Goal: Task Accomplishment & Management: Manage account settings

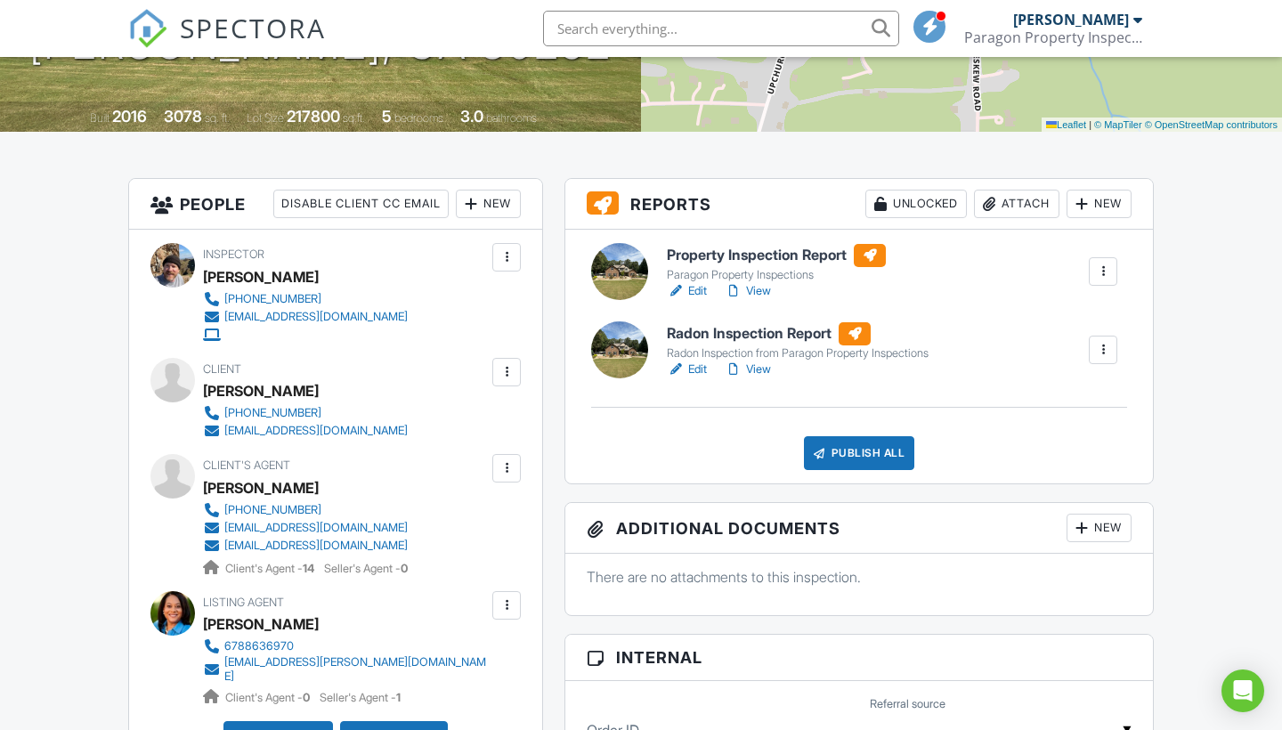
scroll to position [783, 0]
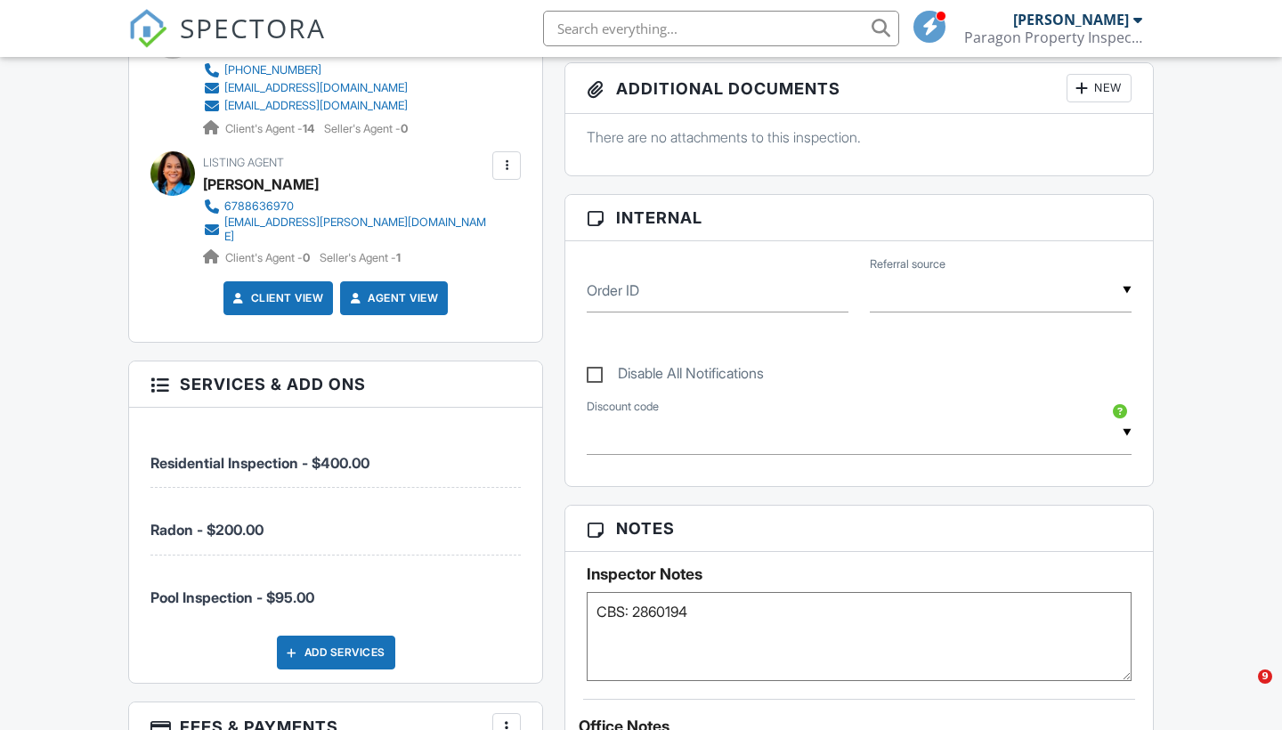
click at [330, 635] on div "Add Services" at bounding box center [336, 652] width 118 height 34
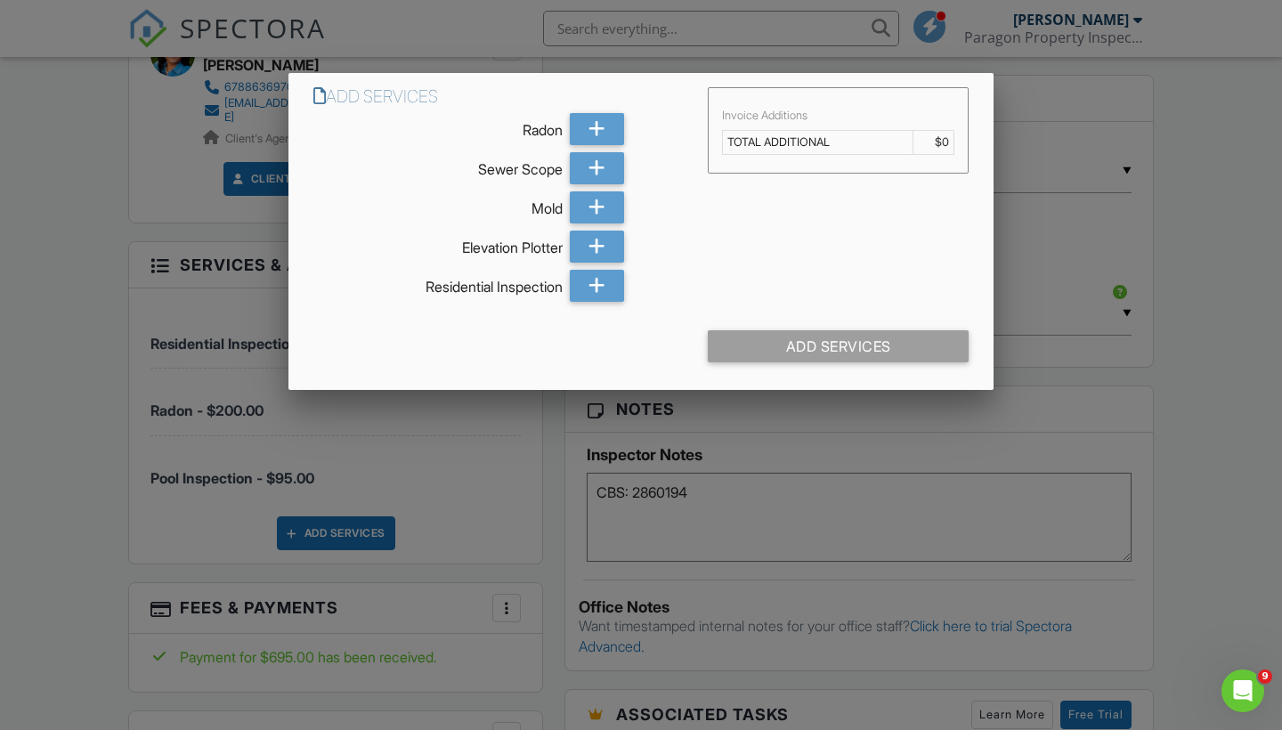
scroll to position [0, 0]
click at [790, 144] on td "TOTAL ADDITIONAL" at bounding box center [818, 143] width 190 height 24
click at [839, 145] on td "TOTAL ADDITIONAL" at bounding box center [818, 143] width 190 height 24
click at [945, 145] on td "$0" at bounding box center [933, 143] width 41 height 24
click at [788, 353] on div "Add Services" at bounding box center [838, 346] width 261 height 32
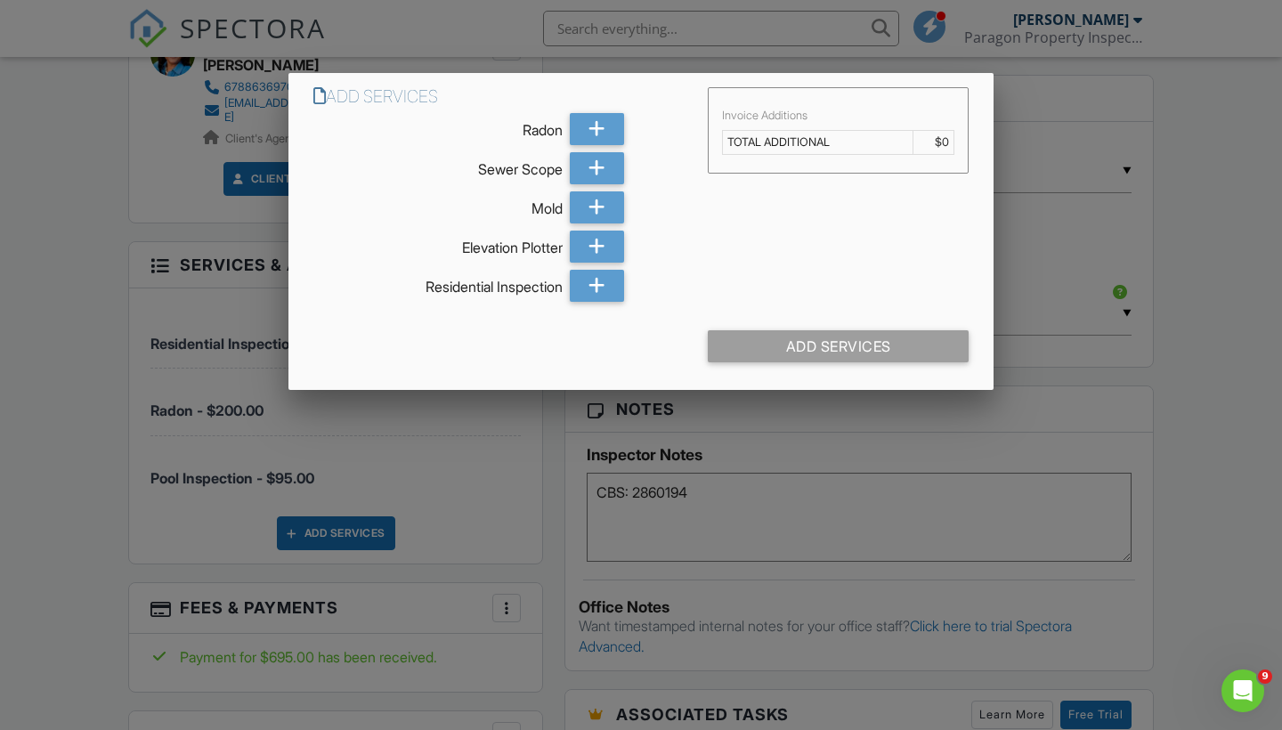
click at [818, 145] on td "TOTAL ADDITIONAL" at bounding box center [818, 143] width 190 height 24
click at [419, 43] on div at bounding box center [641, 367] width 1282 height 912
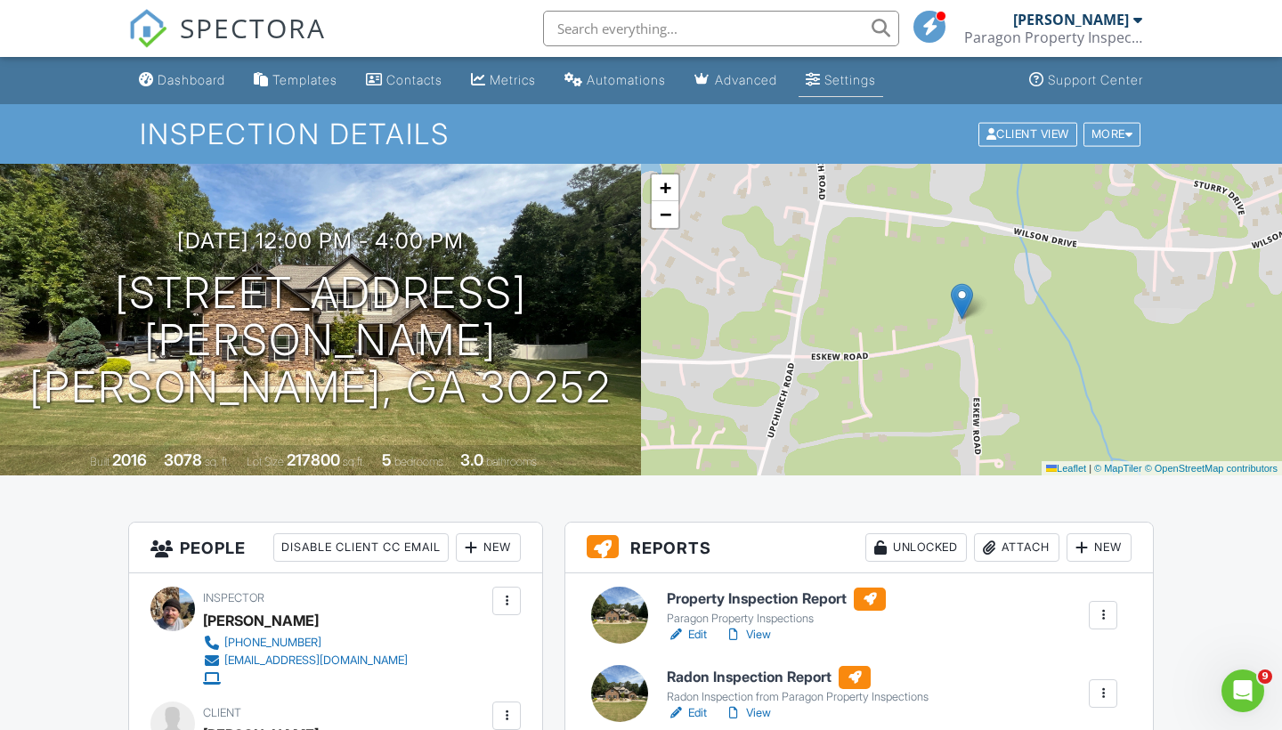
click at [855, 77] on div "Settings" at bounding box center [850, 79] width 52 height 15
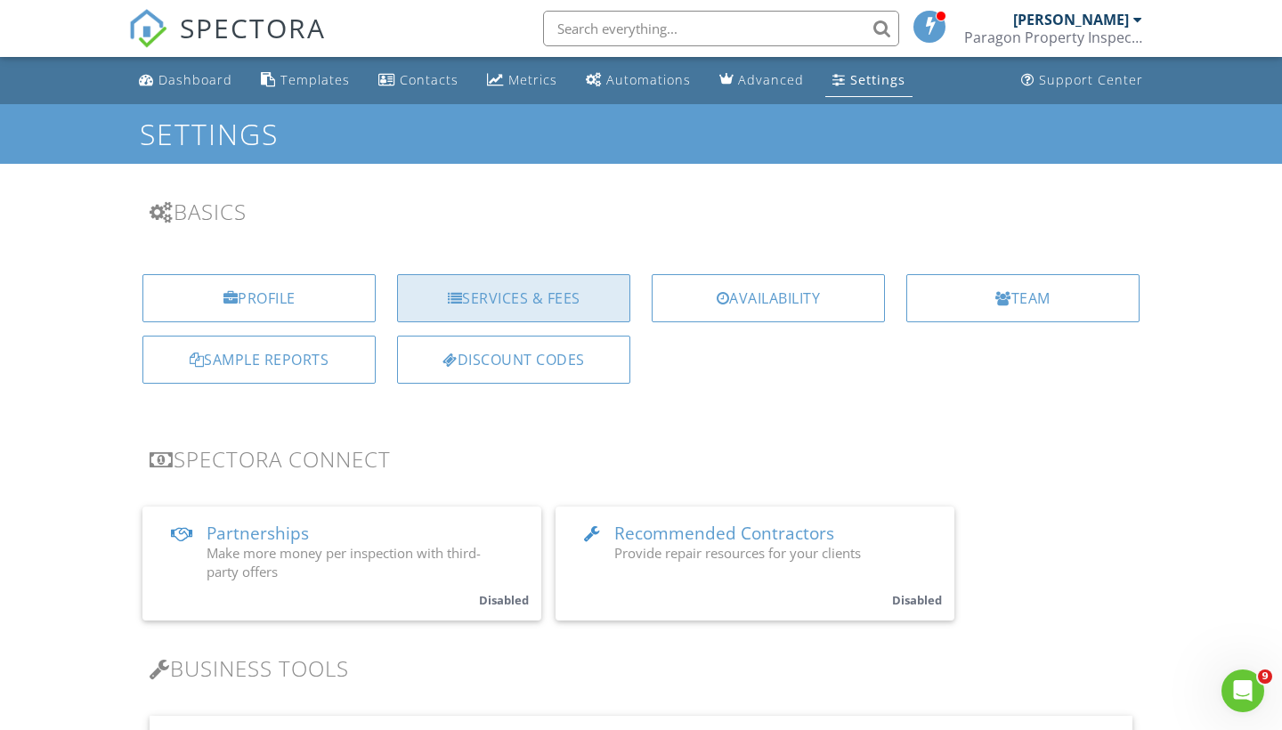
click at [499, 297] on div "Services & Fees" at bounding box center [513, 298] width 233 height 48
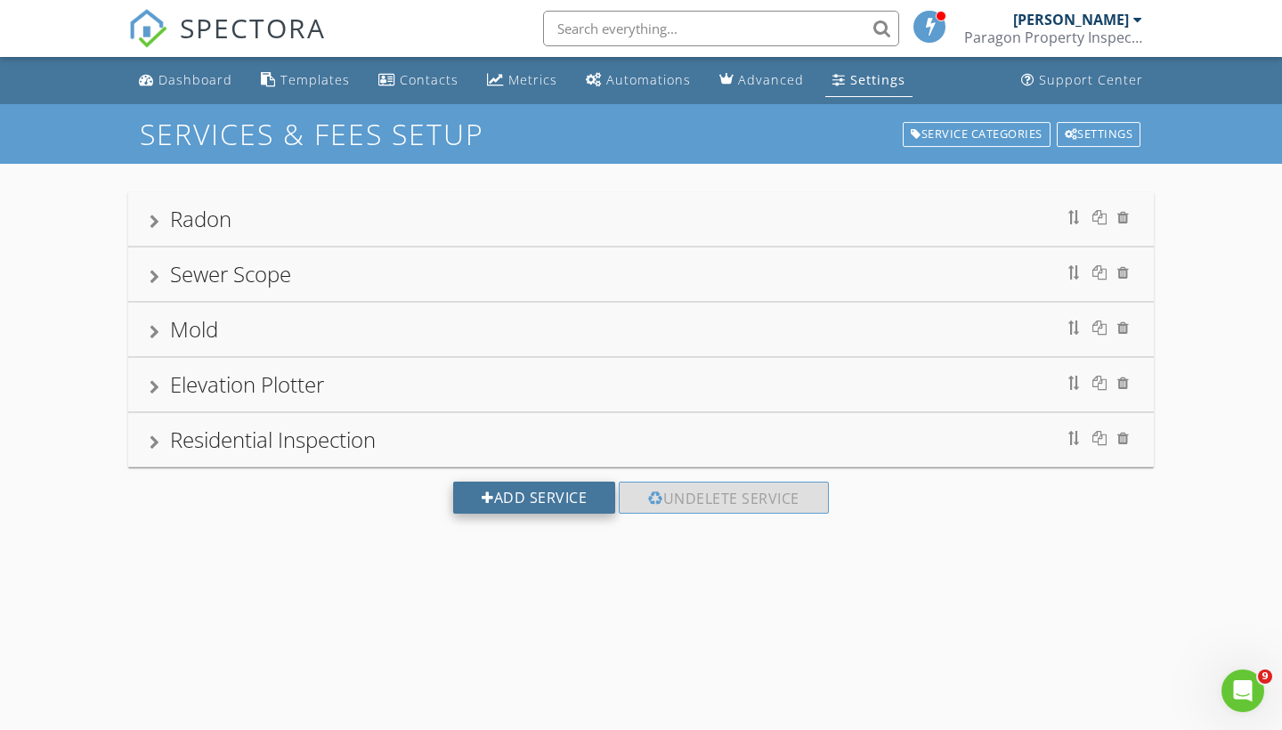
click at [557, 492] on div "Add Service" at bounding box center [534, 498] width 162 height 32
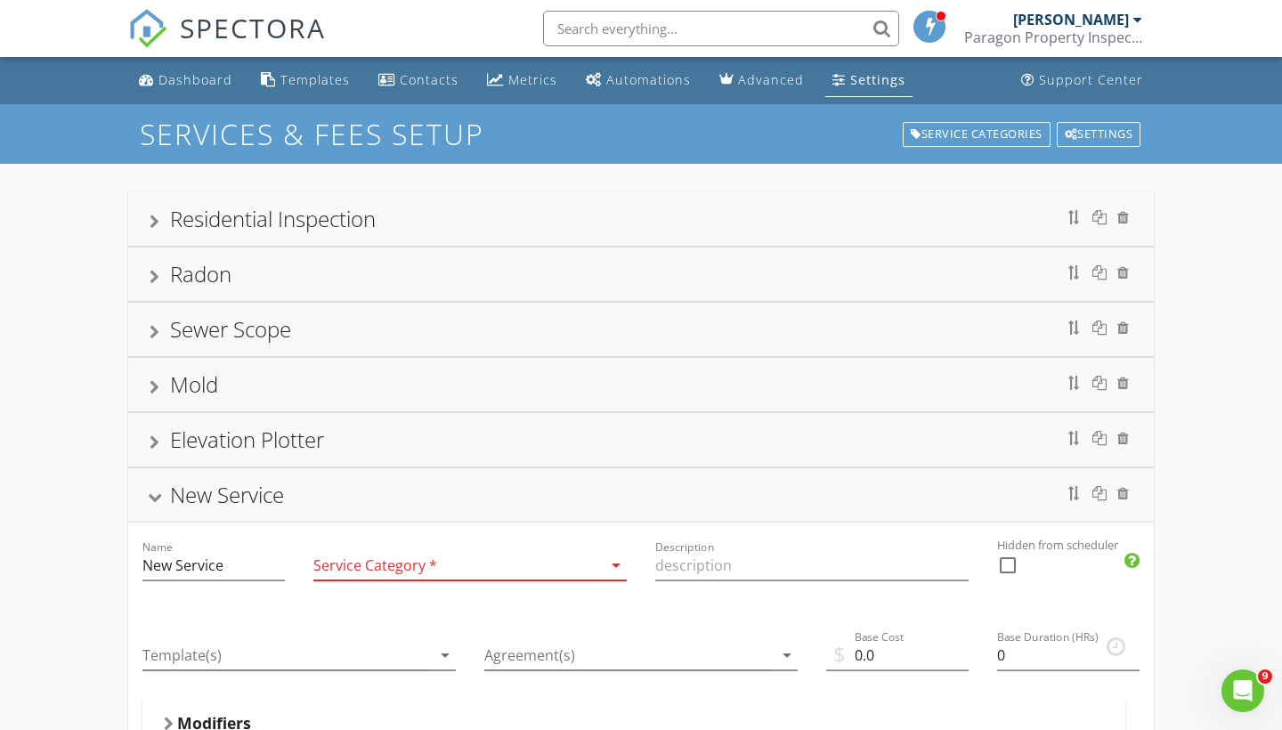
click at [613, 563] on icon "arrow_drop_down" at bounding box center [615, 565] width 21 height 21
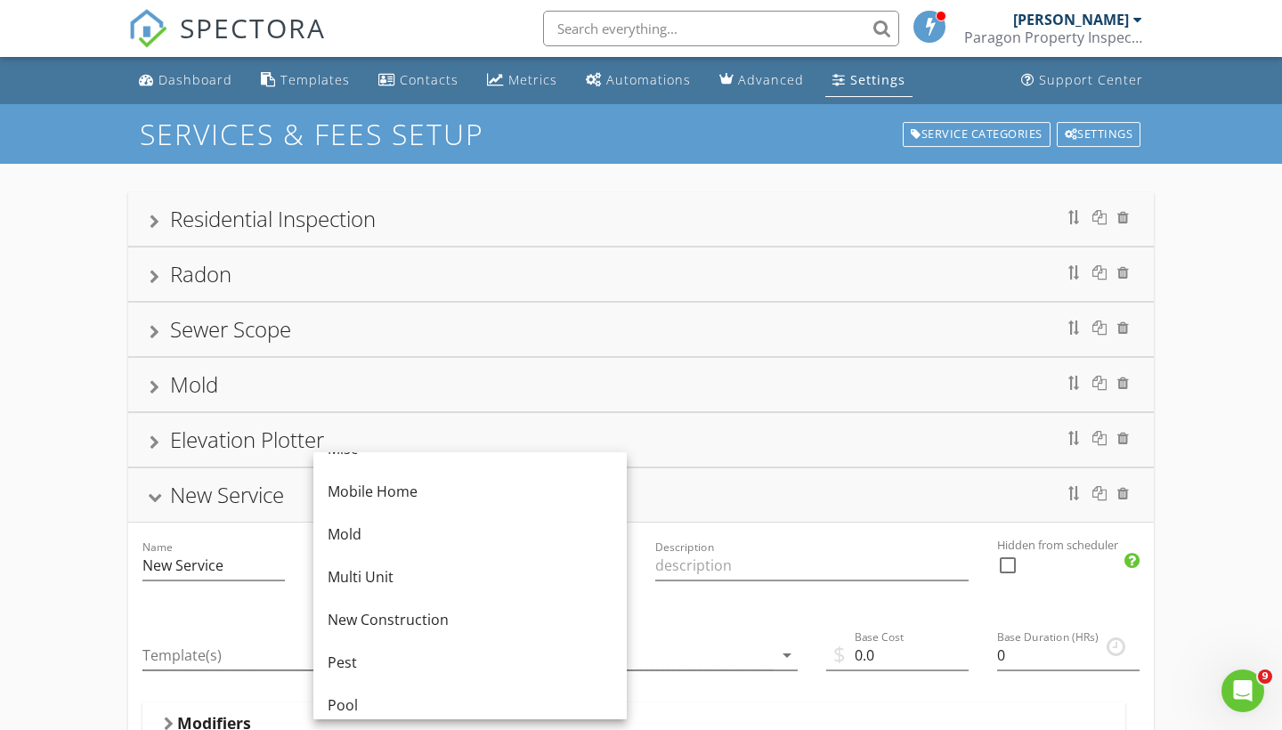
scroll to position [417, 0]
click at [57, 590] on div "Residential Inspection Radon Sewer Scope Mold Elevation Plotter New Service Nam…" at bounding box center [641, 724] width 1282 height 1120
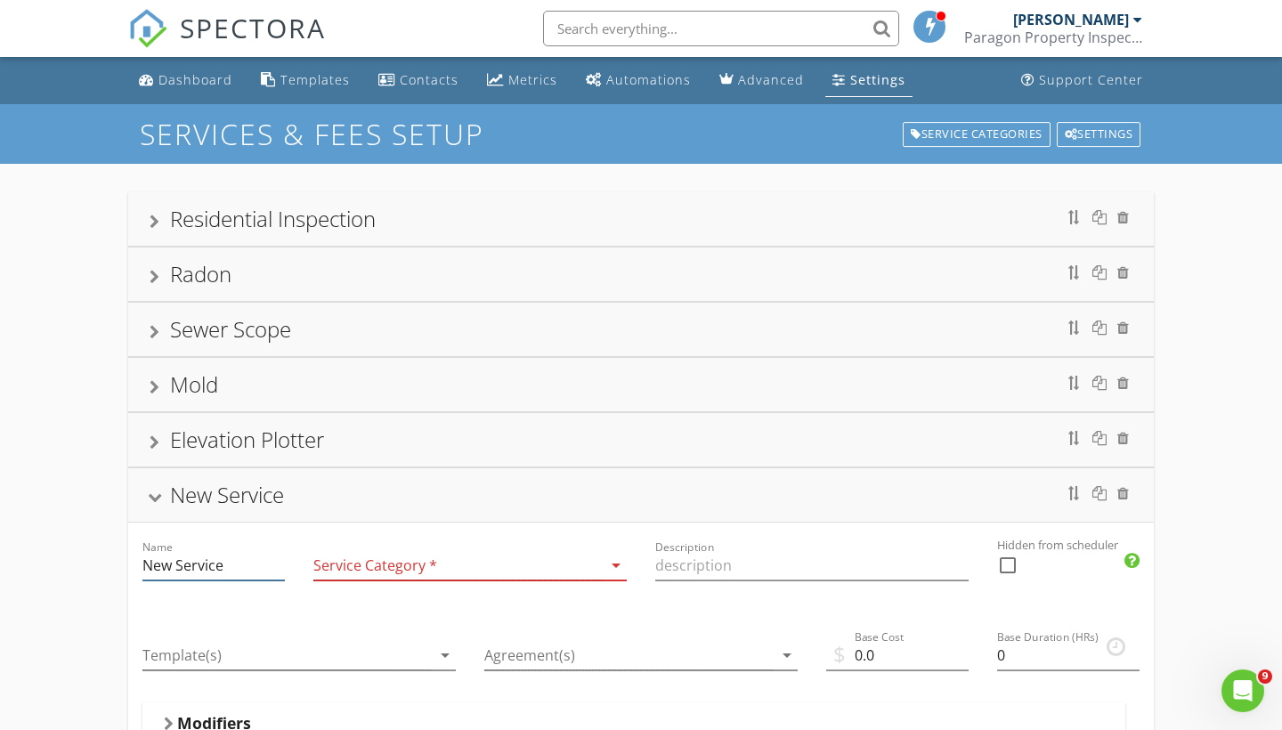
click at [166, 574] on input "New Service" at bounding box center [213, 565] width 142 height 29
click at [227, 572] on input "New Service" at bounding box center [213, 565] width 142 height 29
type input "N"
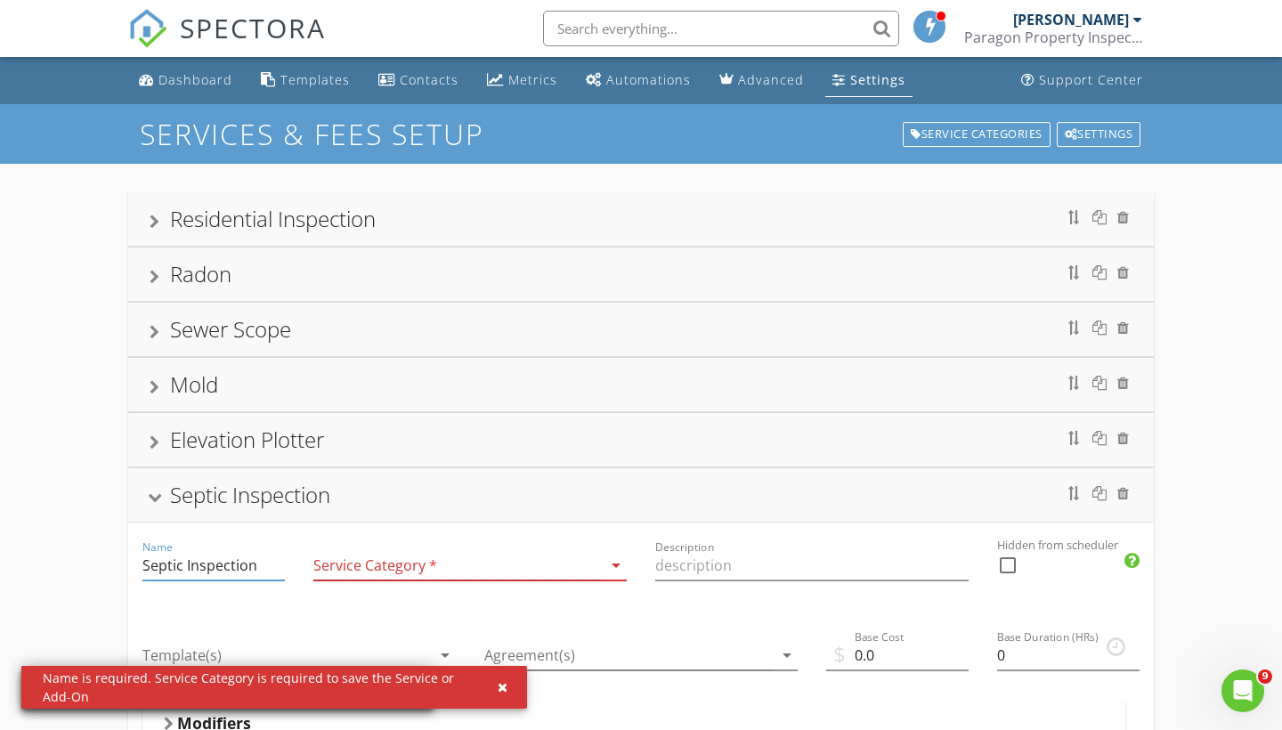
type input "Septic Inspection"
click at [552, 570] on div at bounding box center [457, 565] width 288 height 29
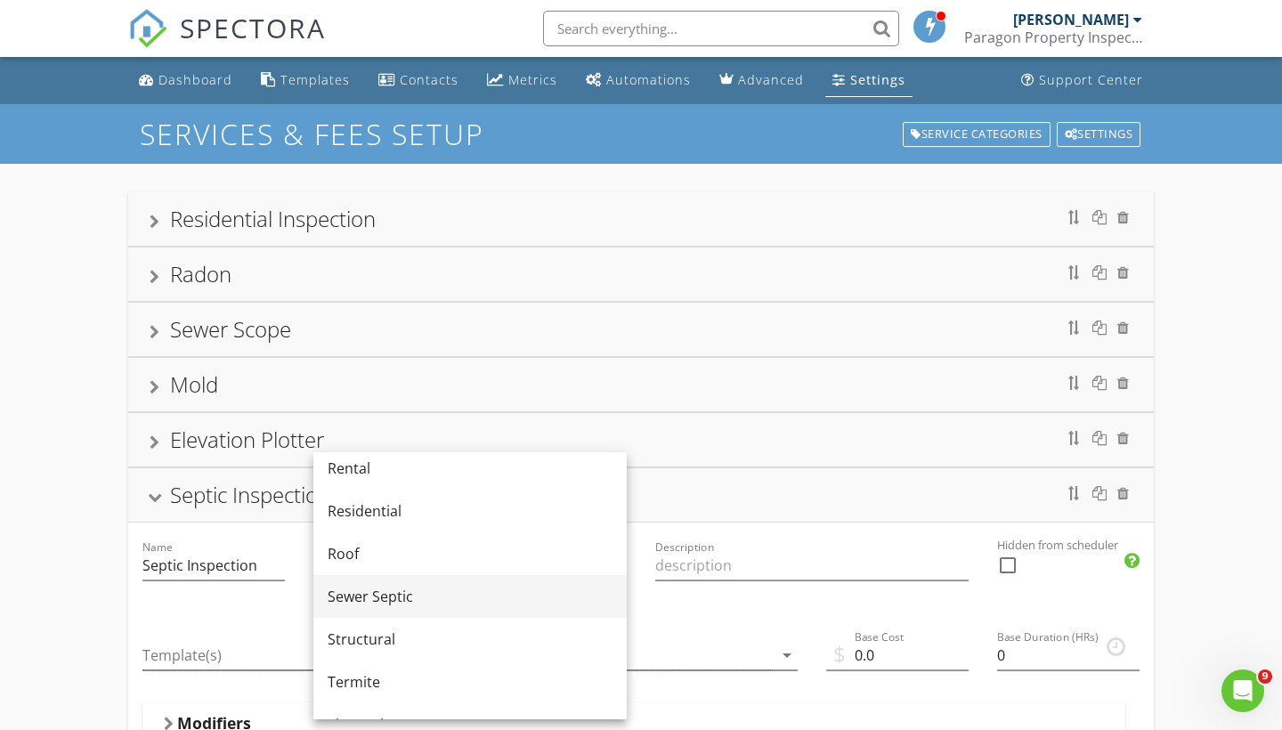
scroll to position [868, 0]
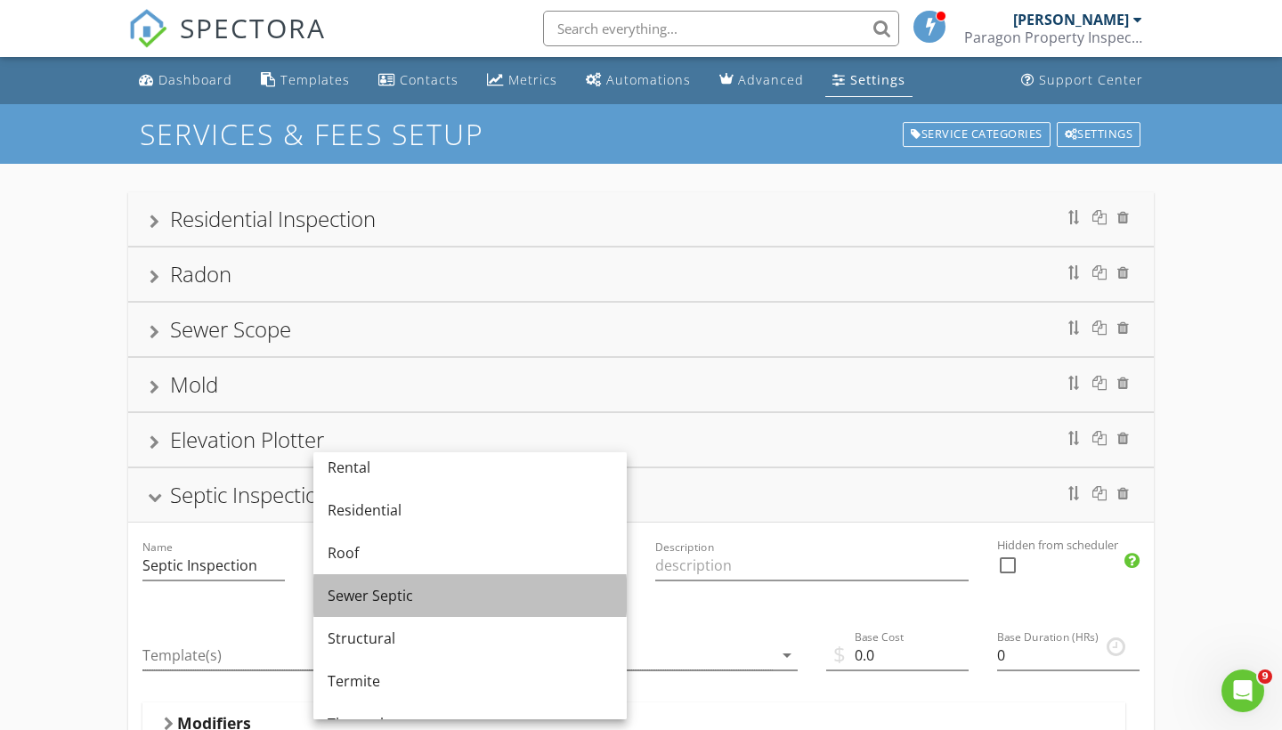
click at [414, 594] on div "Sewer Septic" at bounding box center [470, 595] width 285 height 21
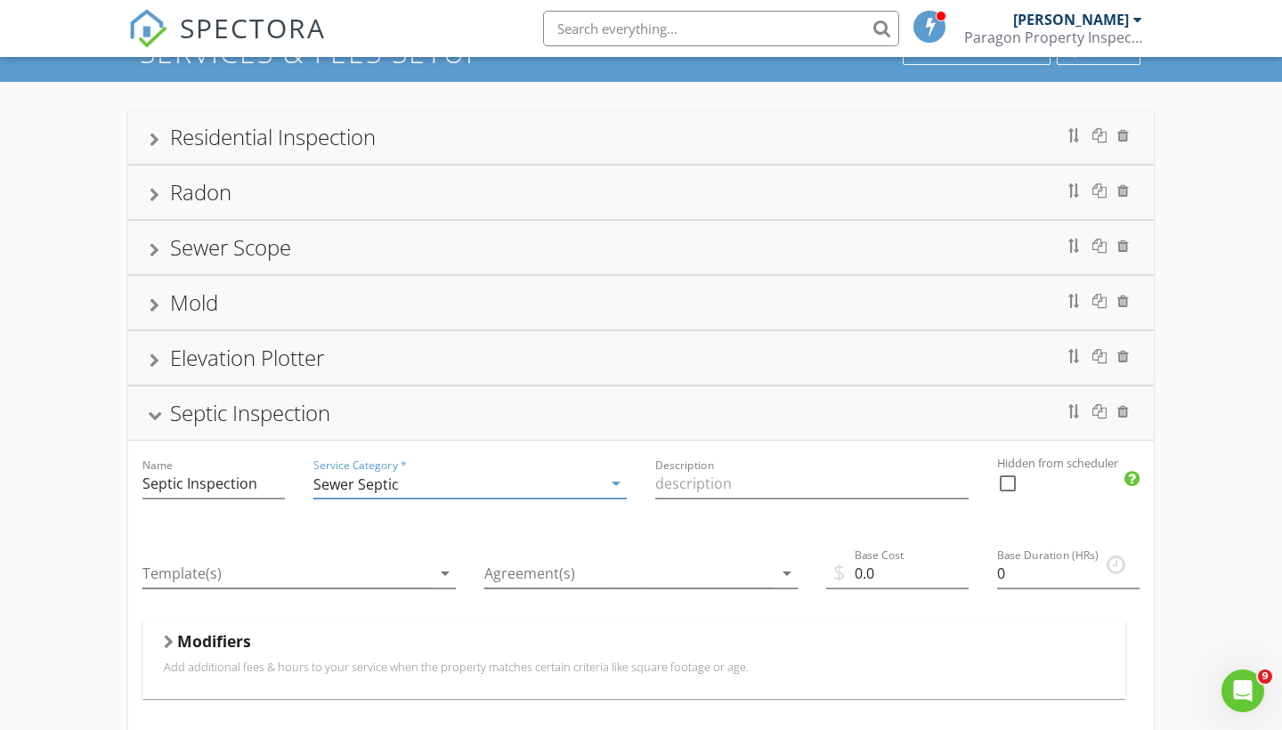
scroll to position [85, 0]
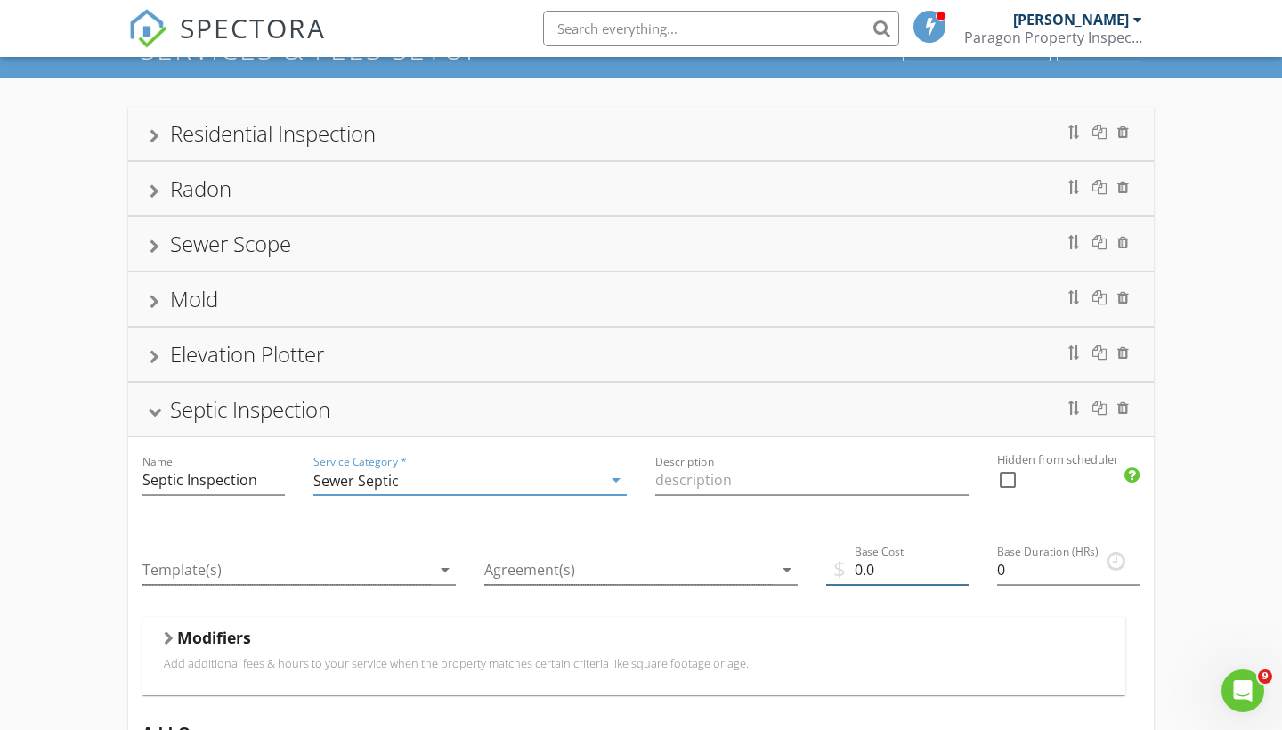
click at [927, 571] on input "0.0" at bounding box center [897, 569] width 142 height 29
type input "0"
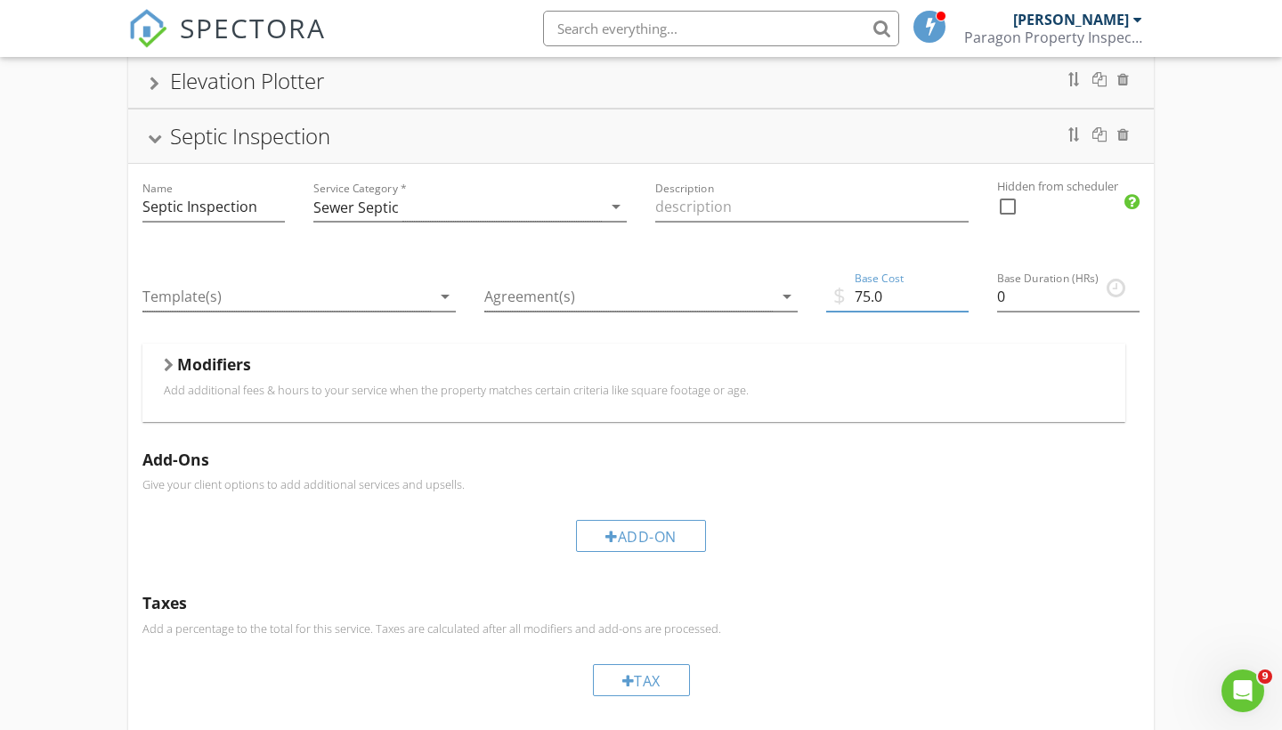
scroll to position [330, 0]
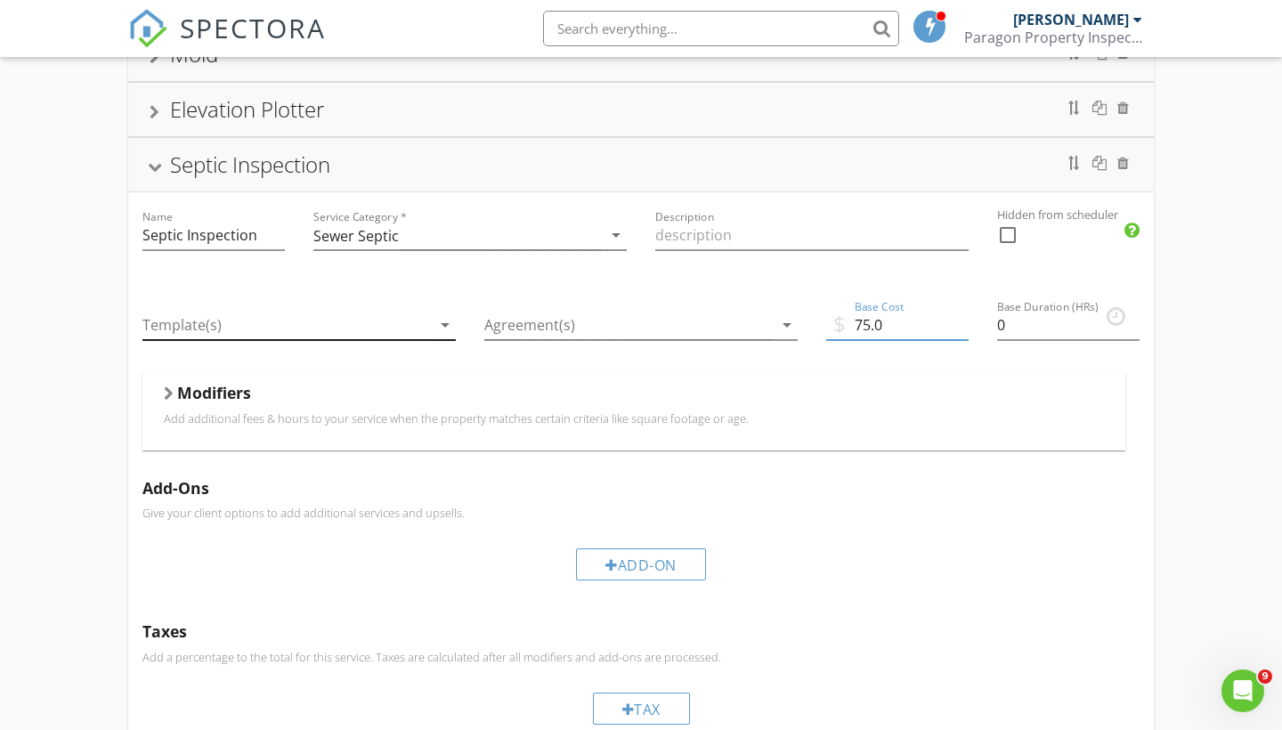
type input "75.0"
click at [445, 322] on icon "arrow_drop_down" at bounding box center [444, 324] width 21 height 21
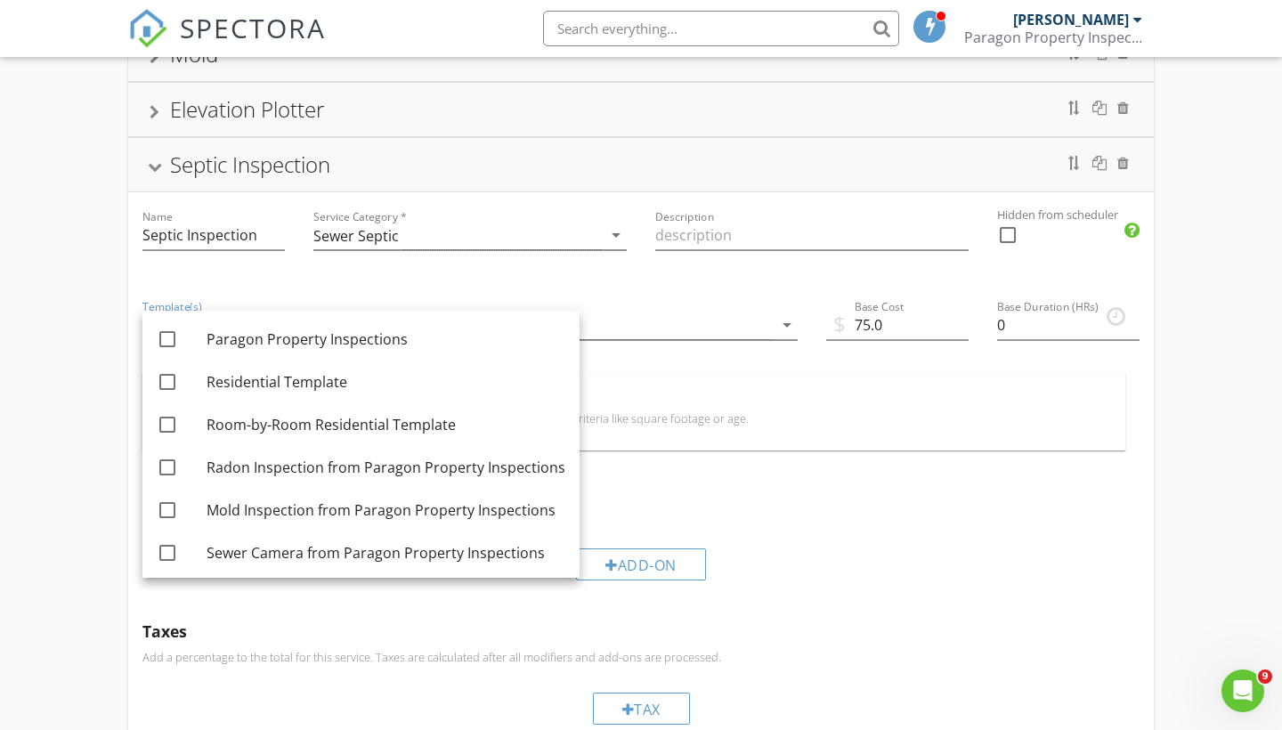
click at [75, 348] on div "Residential Inspection Radon Sewer Scope Mold Elevation Plotter Septic Inspecti…" at bounding box center [641, 394] width 1282 height 1120
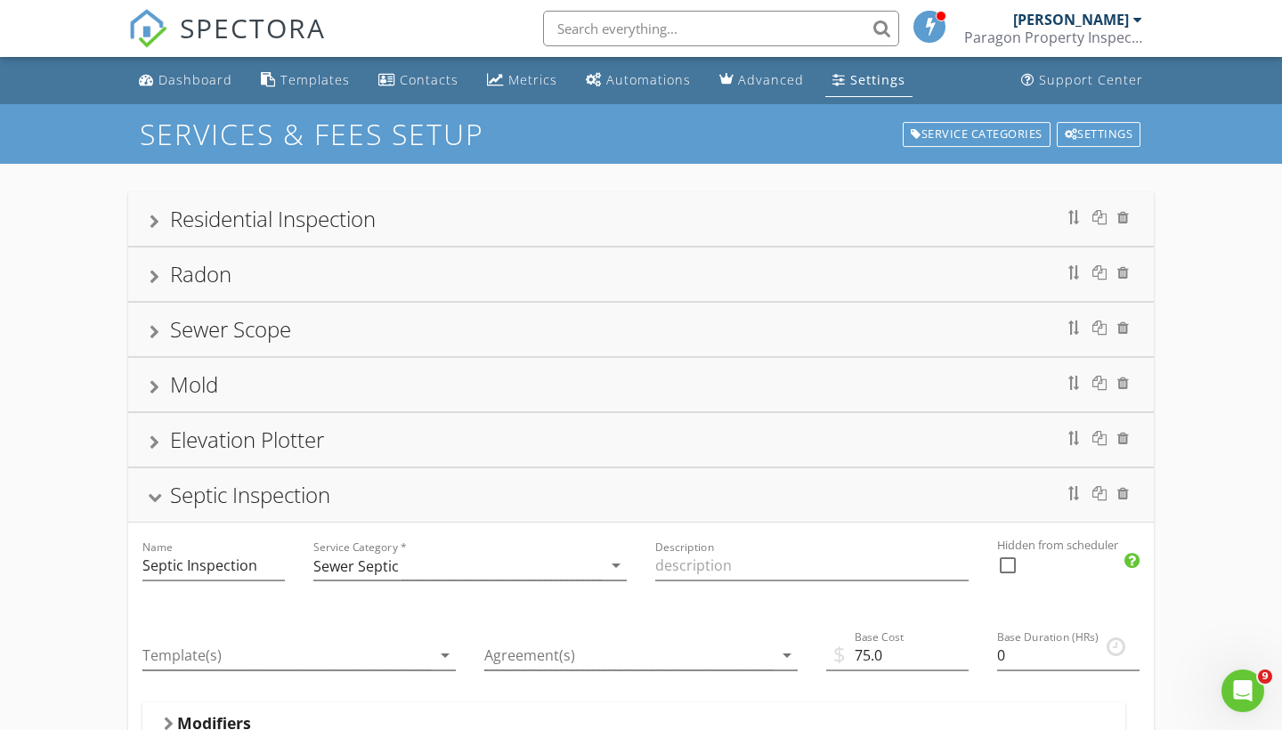
scroll to position [0, 0]
click at [199, 84] on div "Dashboard" at bounding box center [195, 79] width 74 height 17
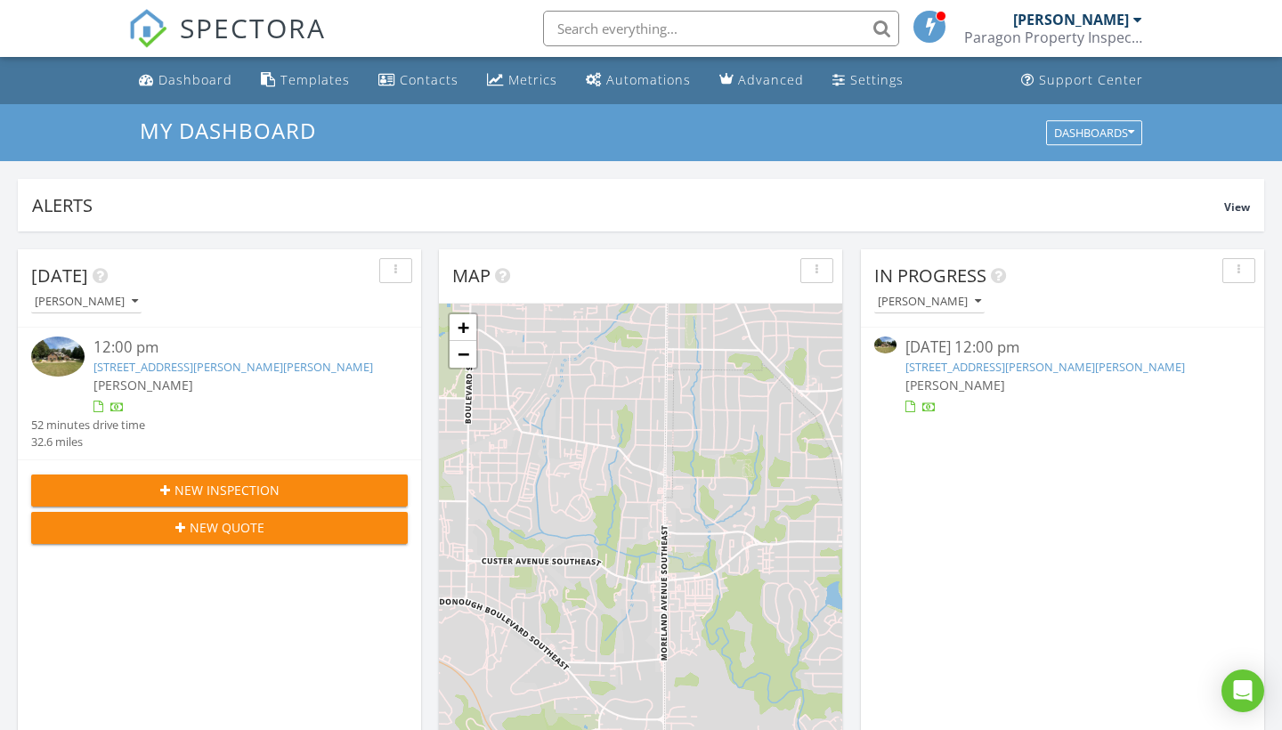
click at [158, 387] on span "[PERSON_NAME]" at bounding box center [143, 384] width 100 height 17
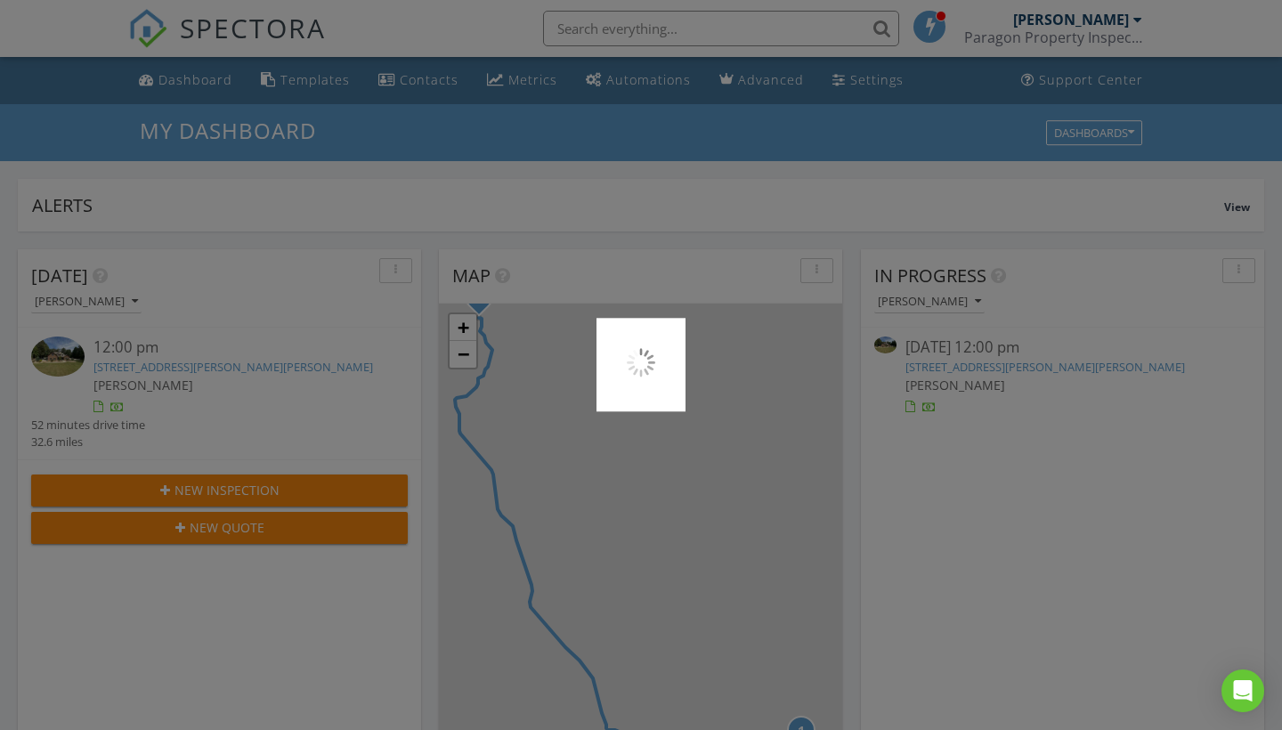
scroll to position [1621, 1283]
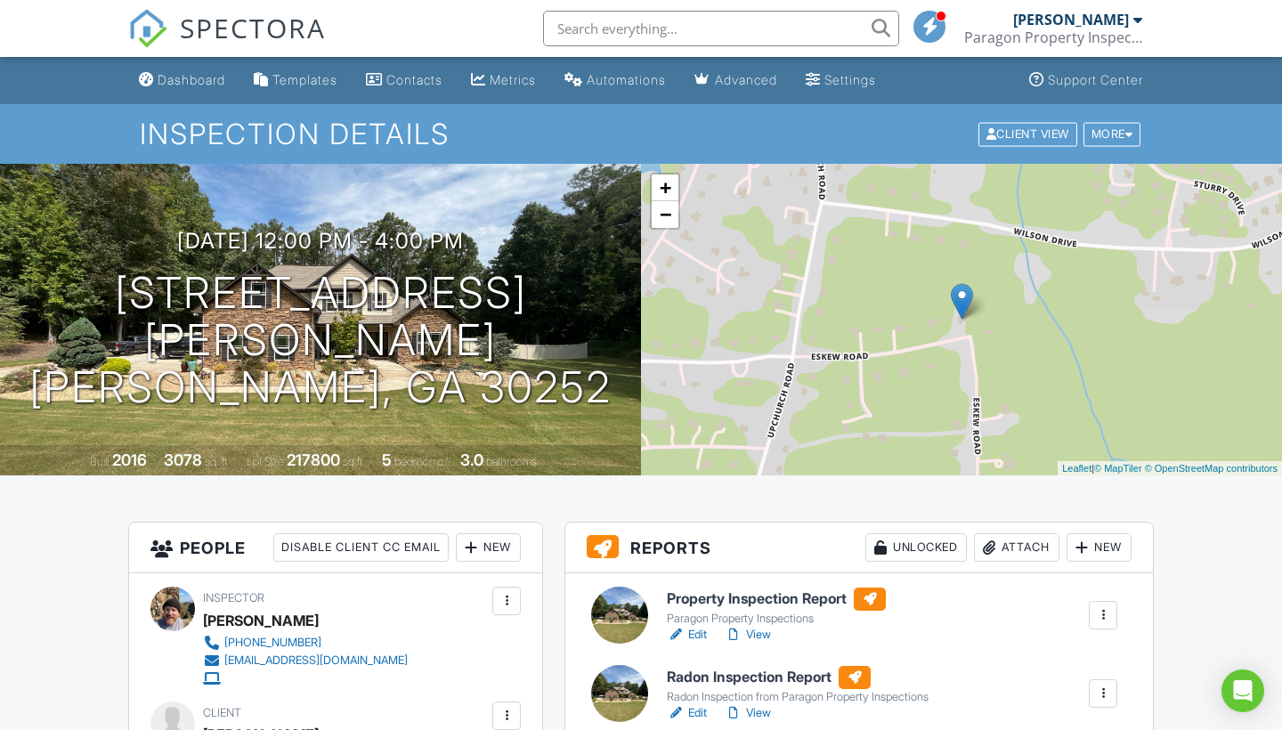
scroll to position [947, 0]
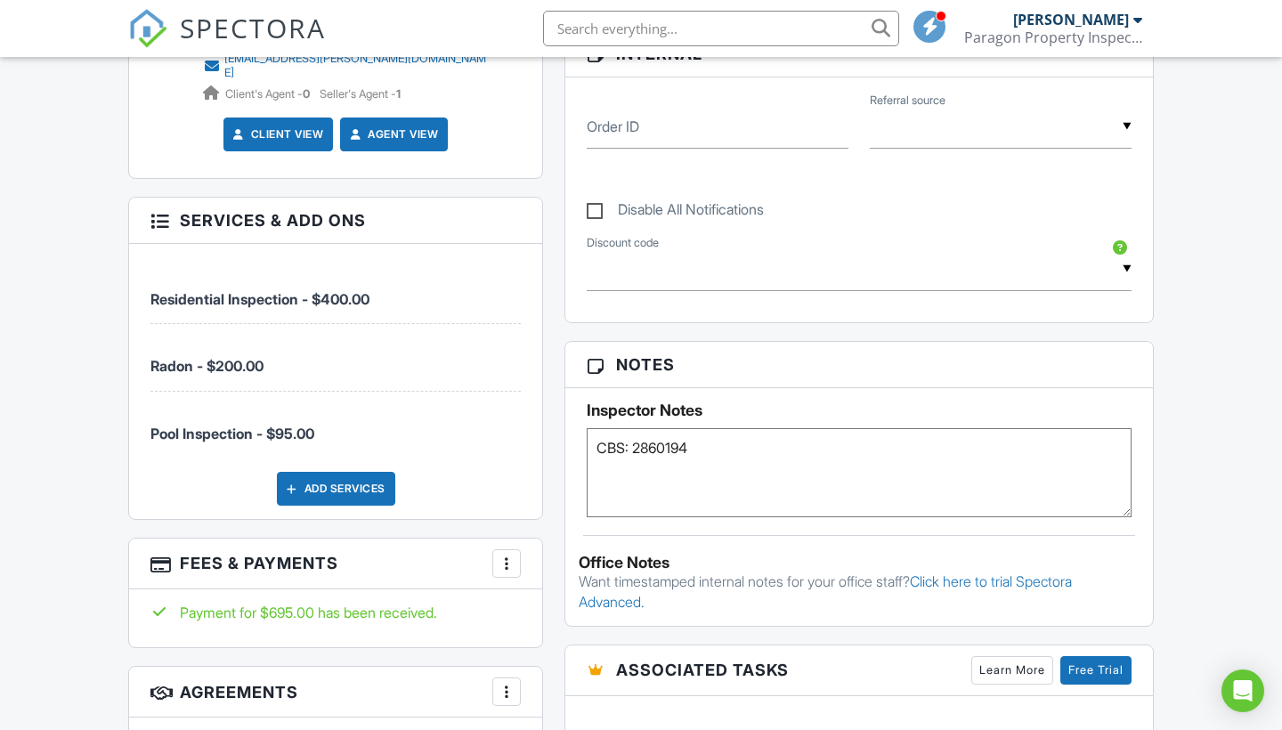
click at [345, 480] on div "Add Services" at bounding box center [336, 489] width 118 height 34
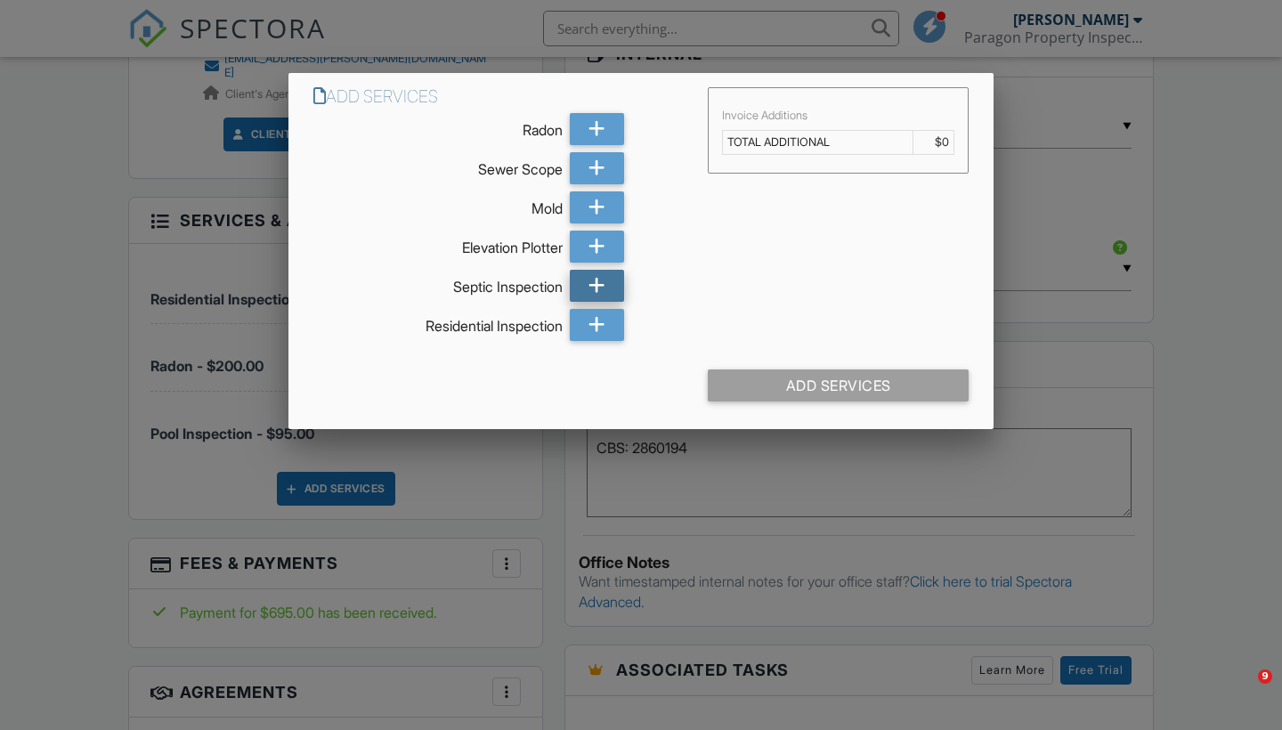
click at [599, 279] on icon at bounding box center [596, 286] width 17 height 32
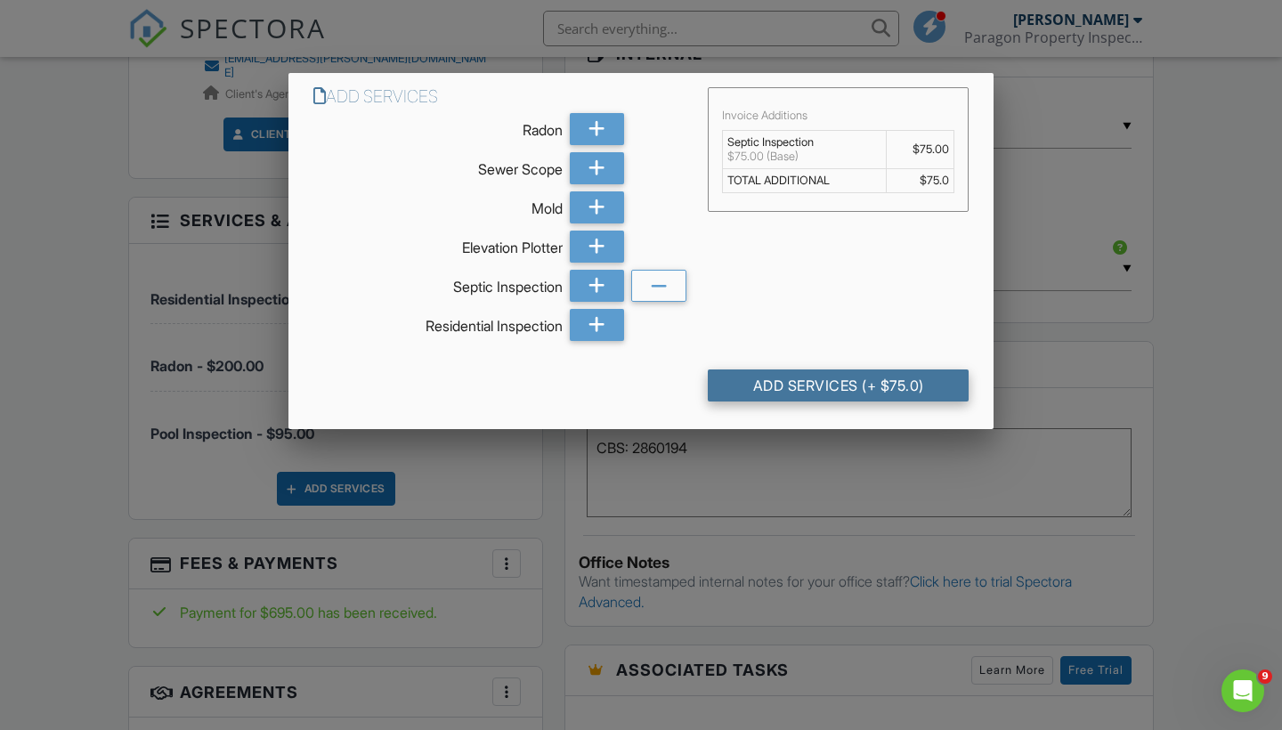
click at [833, 383] on div "Add Services (+ $75.0)" at bounding box center [838, 385] width 261 height 32
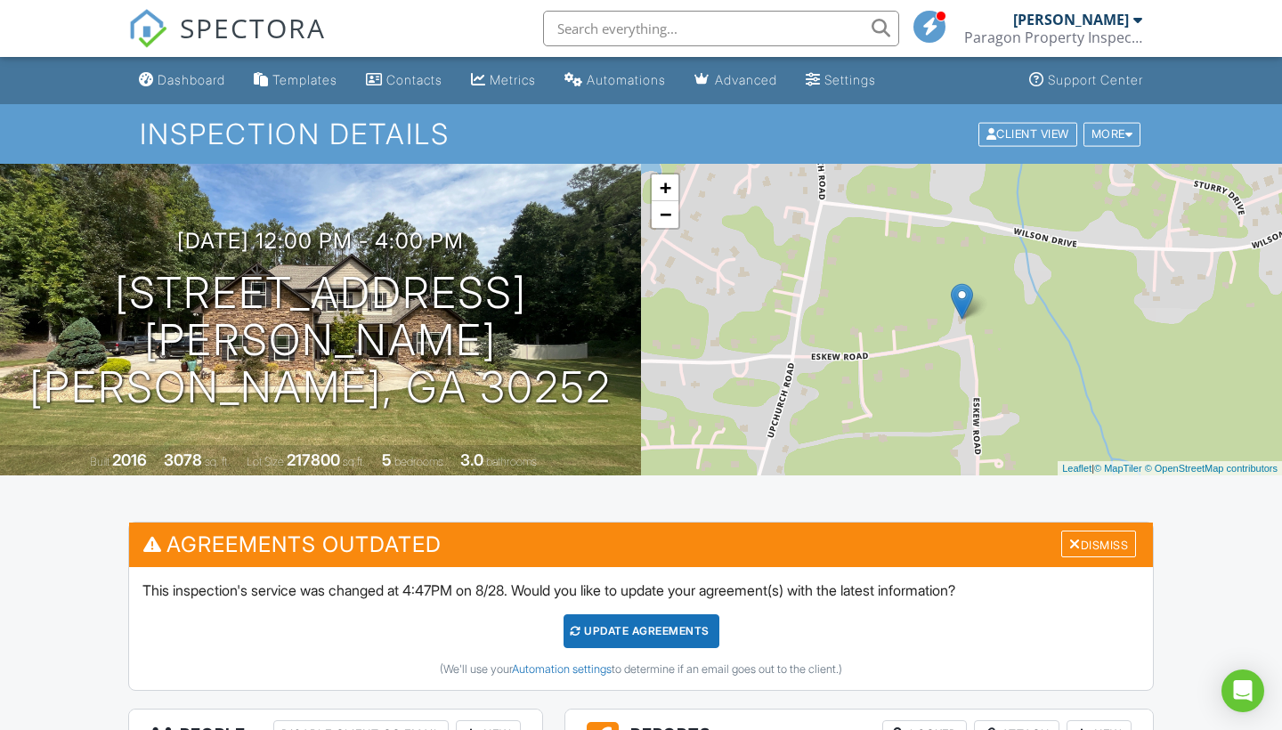
click at [821, 85] on div "Settings" at bounding box center [812, 79] width 15 height 14
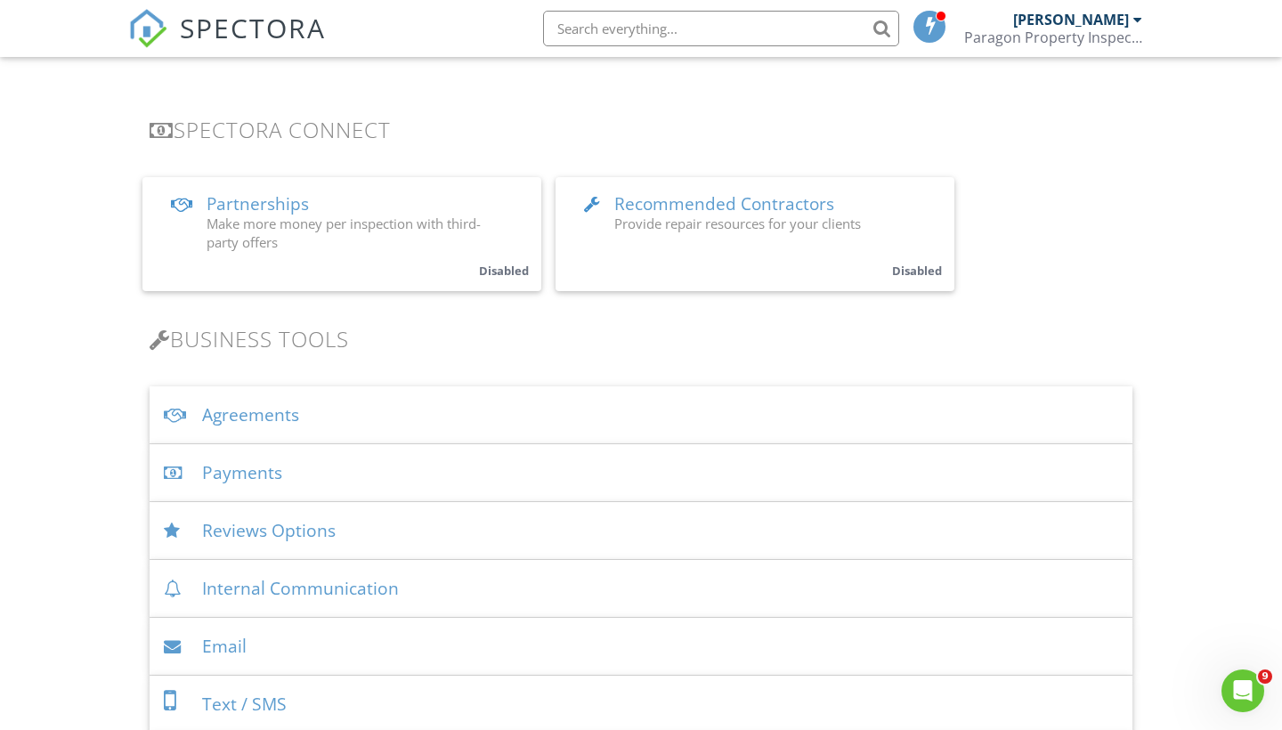
scroll to position [349, 0]
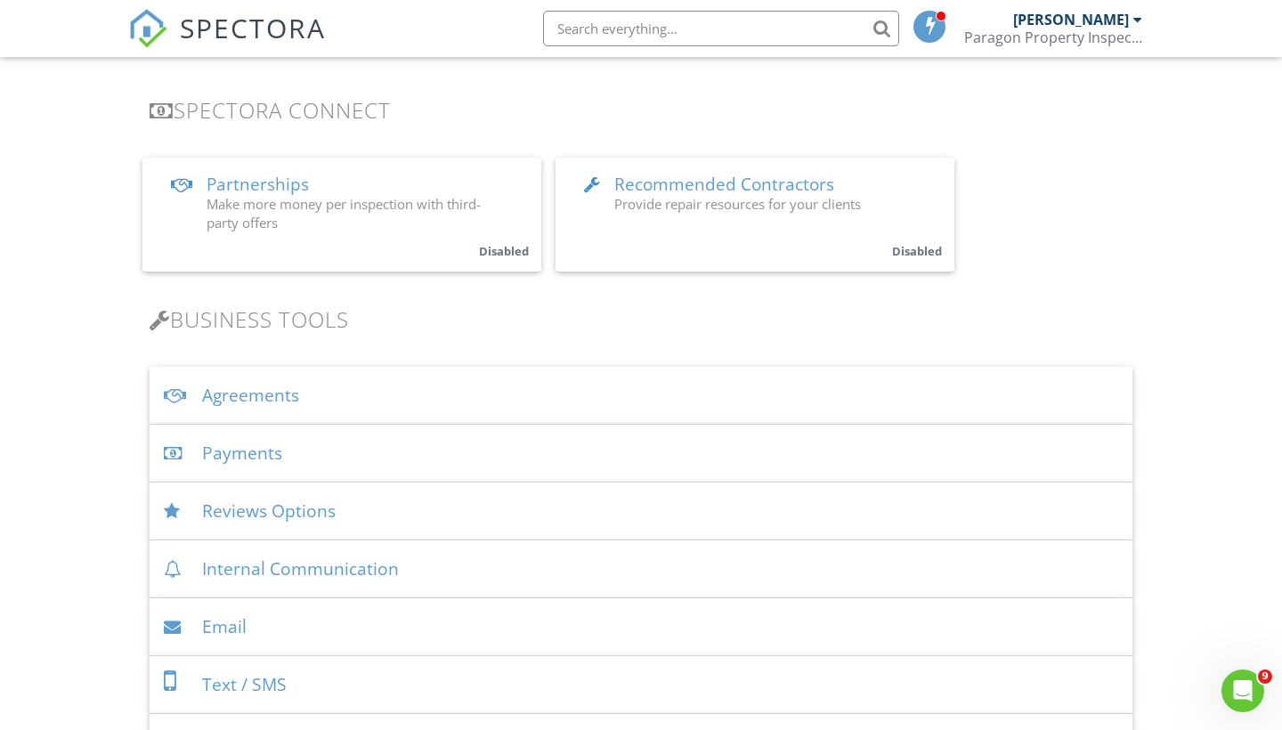
click at [263, 458] on div "Payments" at bounding box center [641, 454] width 983 height 58
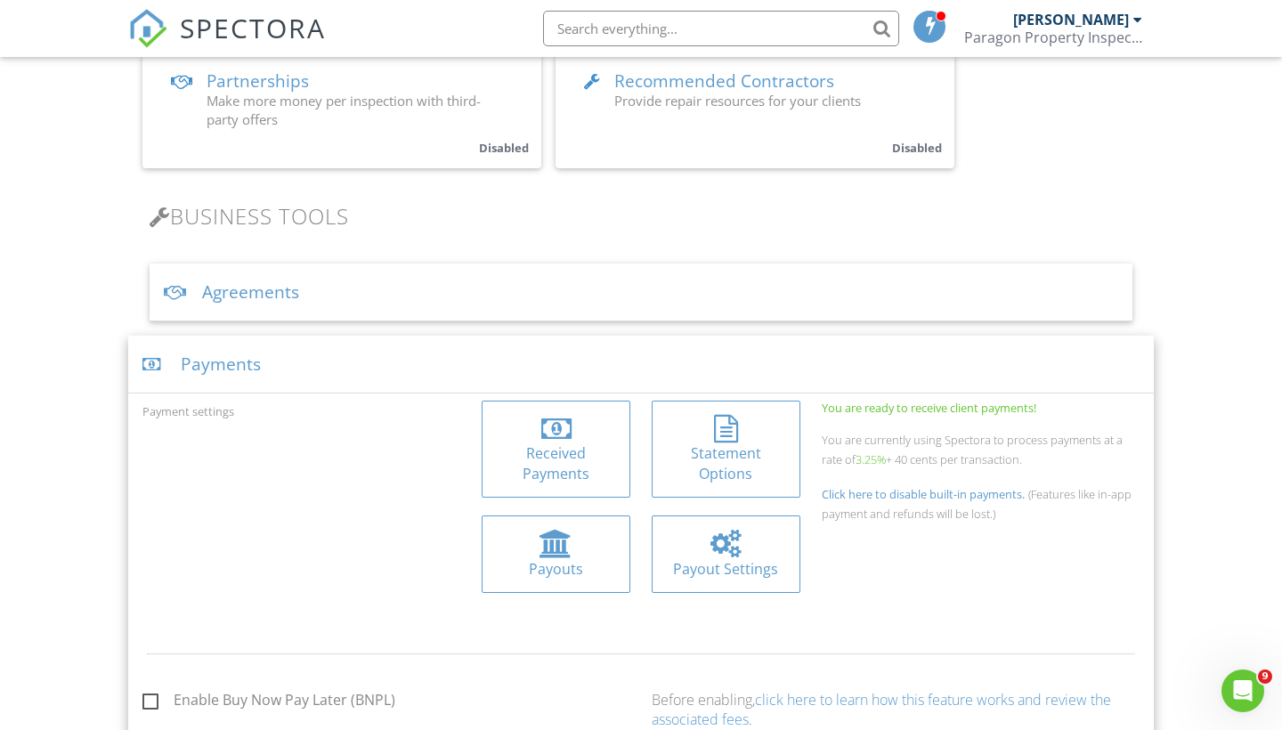
scroll to position [481, 0]
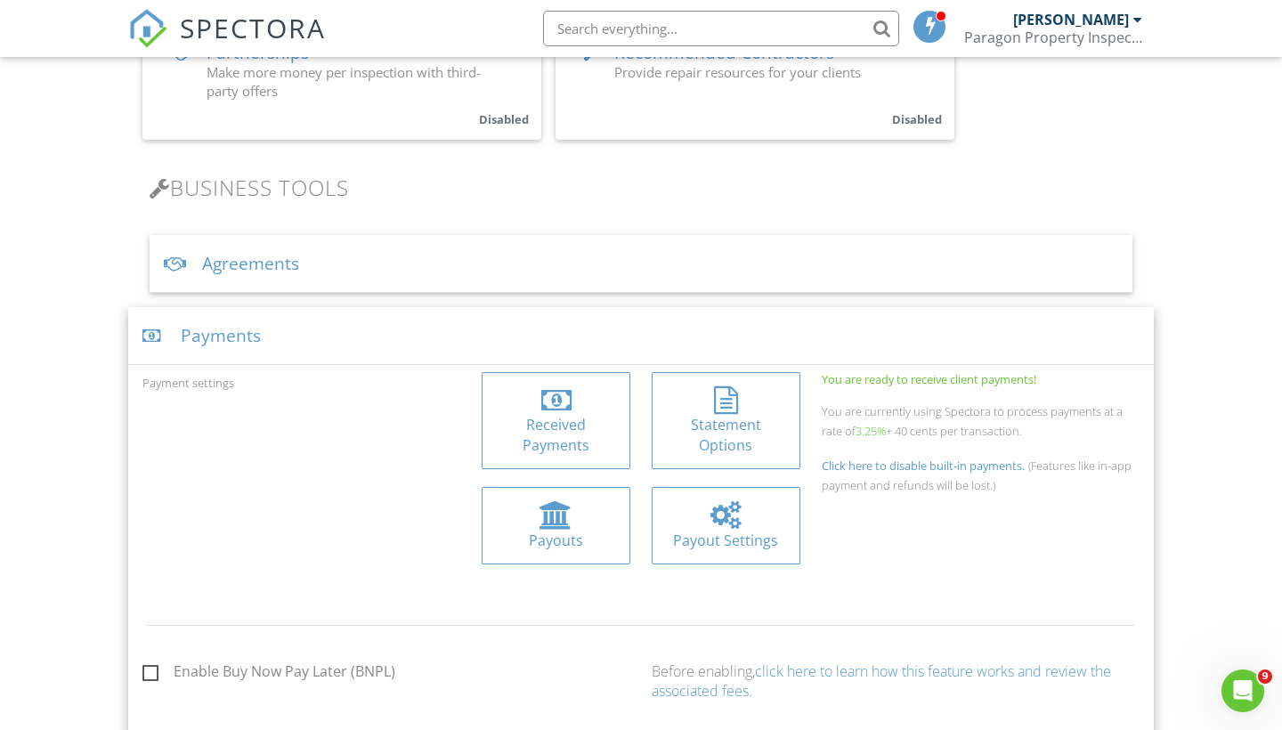
click at [724, 421] on div "Statement Options" at bounding box center [726, 435] width 120 height 40
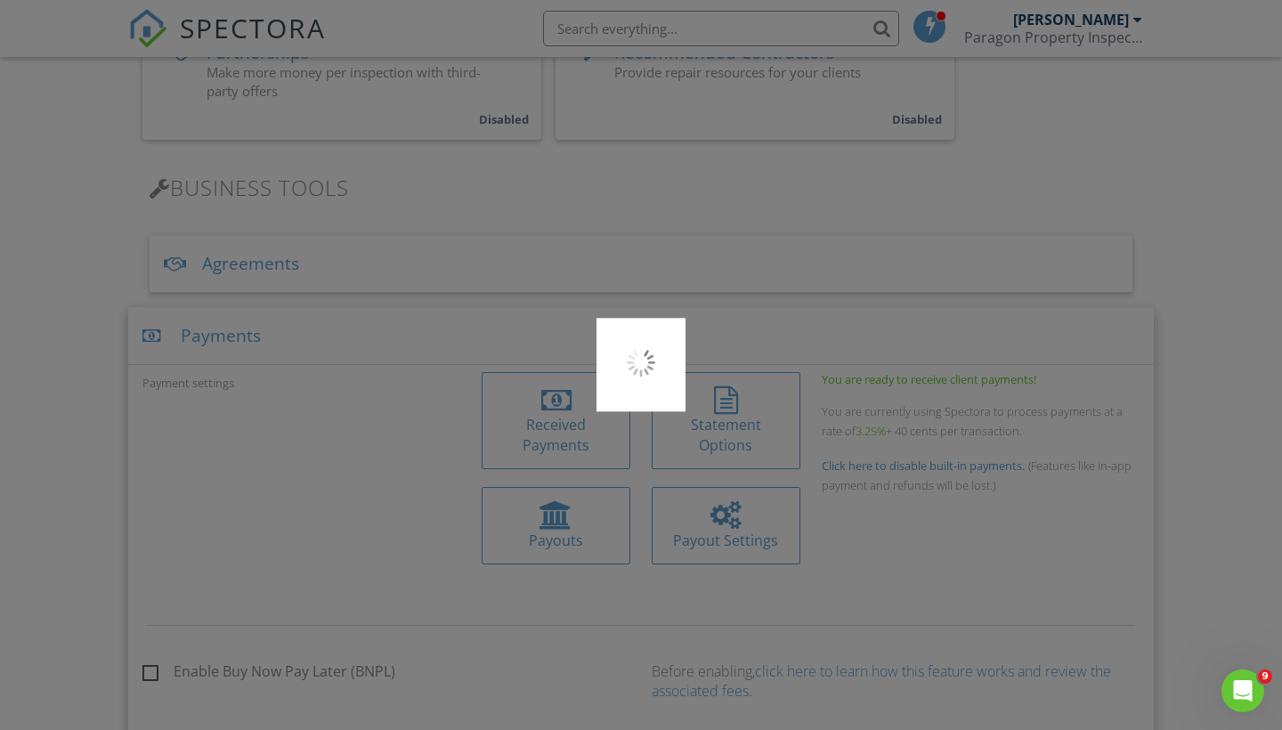
type input "PARAGON PR"
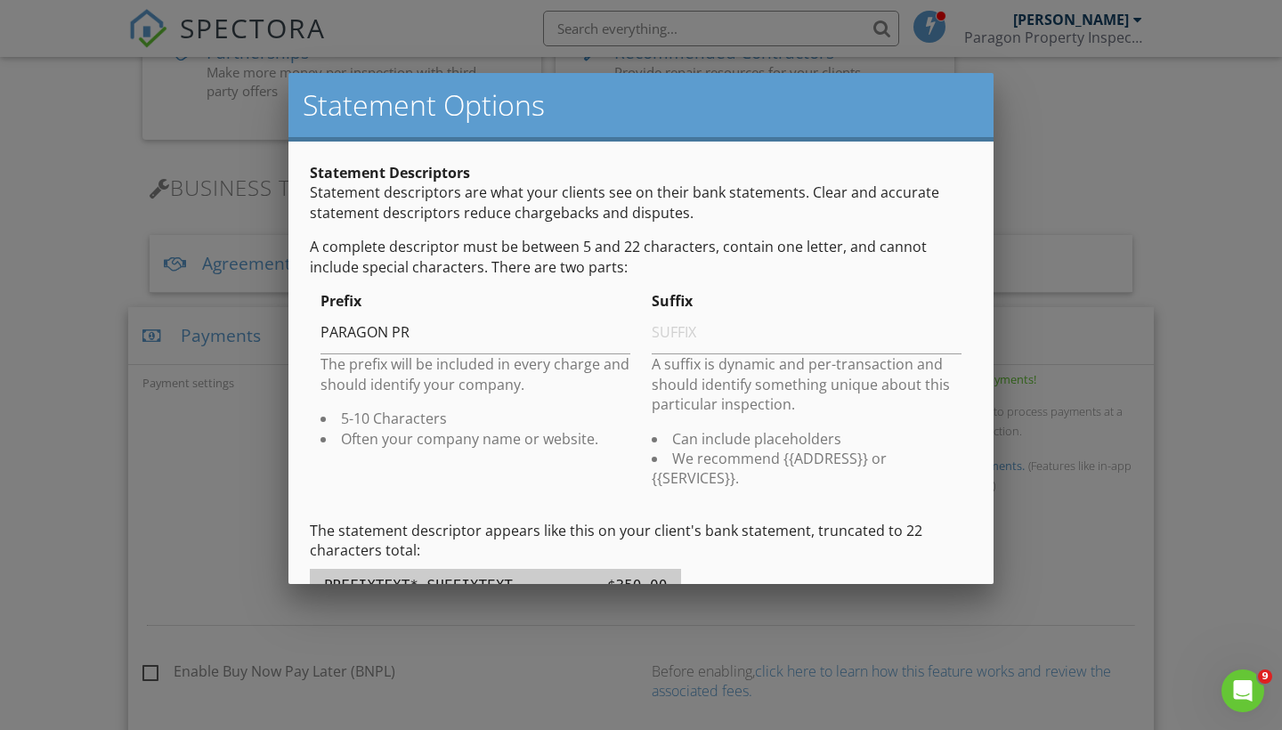
click at [86, 412] on div at bounding box center [641, 367] width 1282 height 912
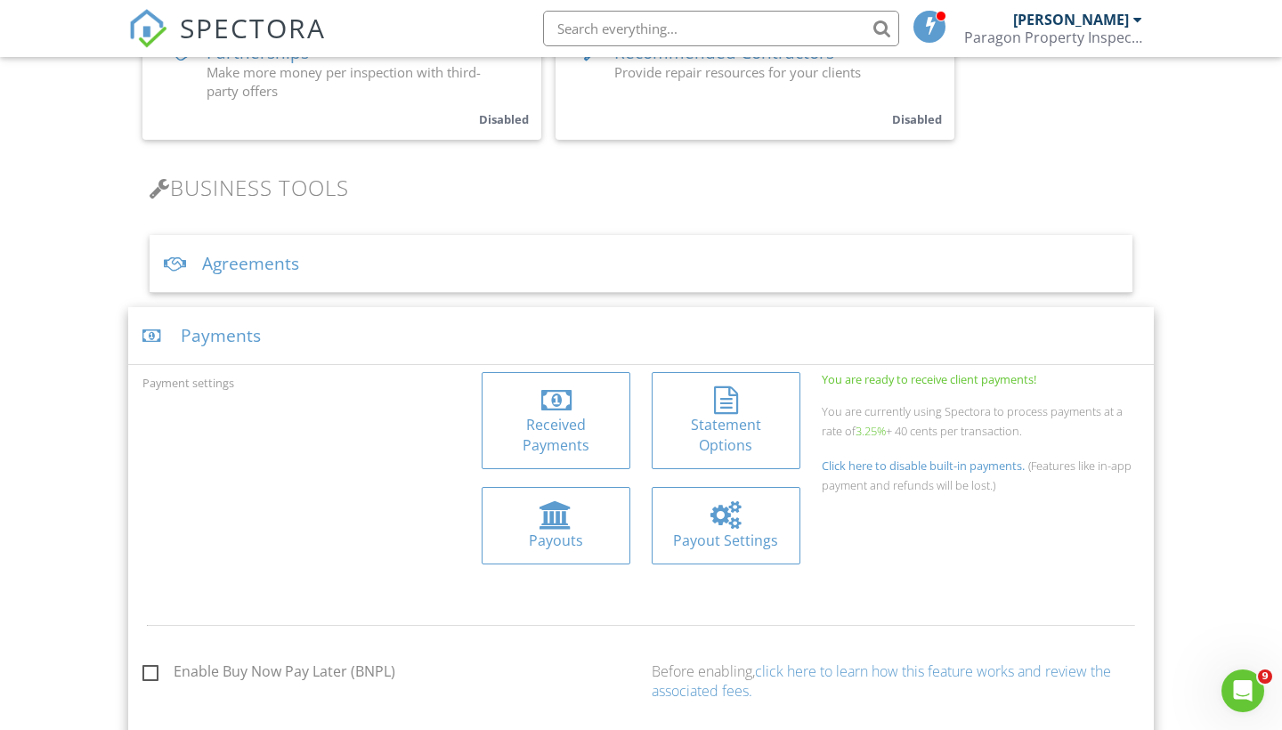
click at [548, 507] on div at bounding box center [555, 515] width 33 height 28
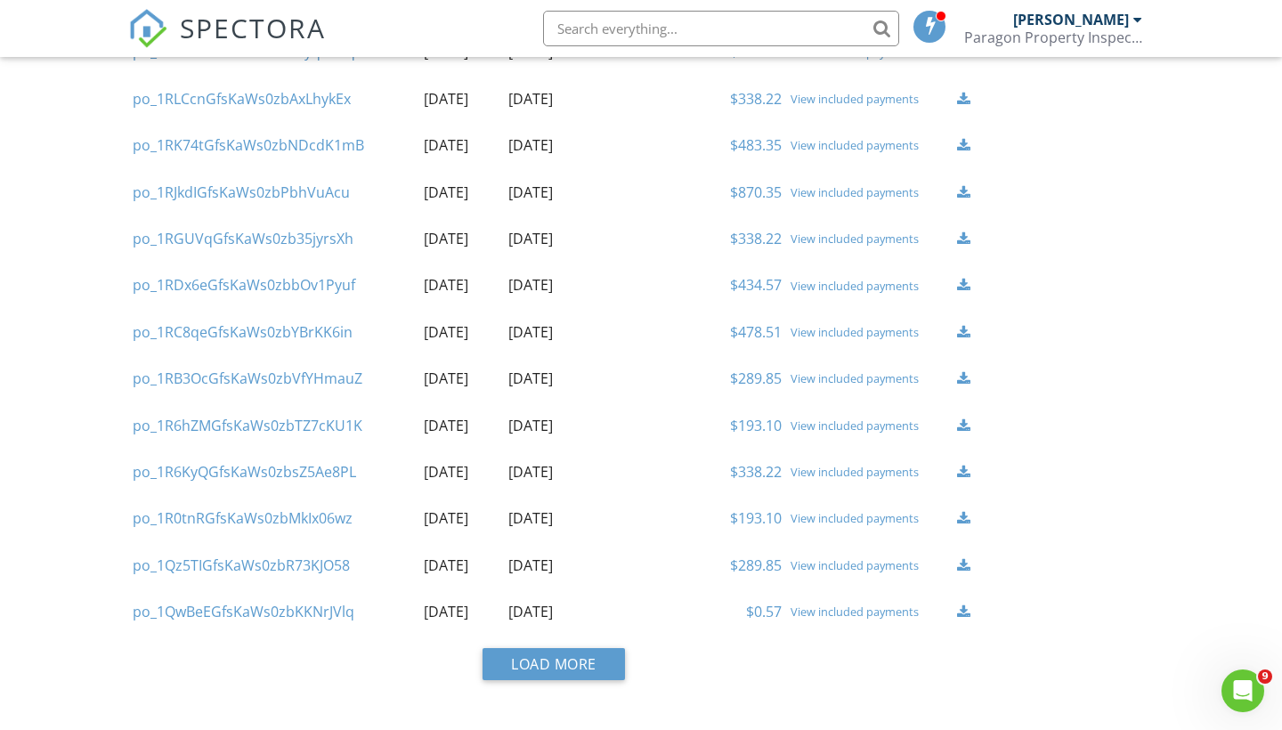
scroll to position [1002, 0]
click at [550, 652] on button "Load More" at bounding box center [553, 665] width 142 height 32
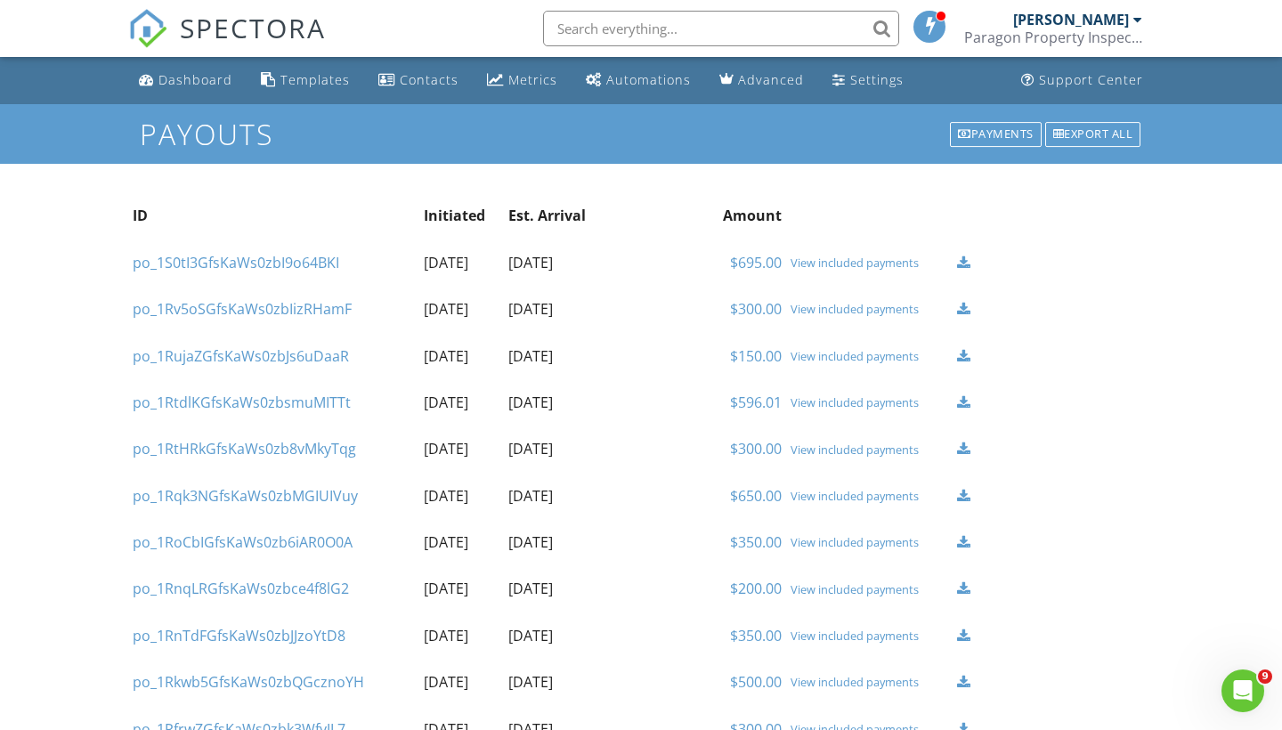
scroll to position [0, 0]
click at [861, 88] on link "Settings" at bounding box center [867, 80] width 85 height 33
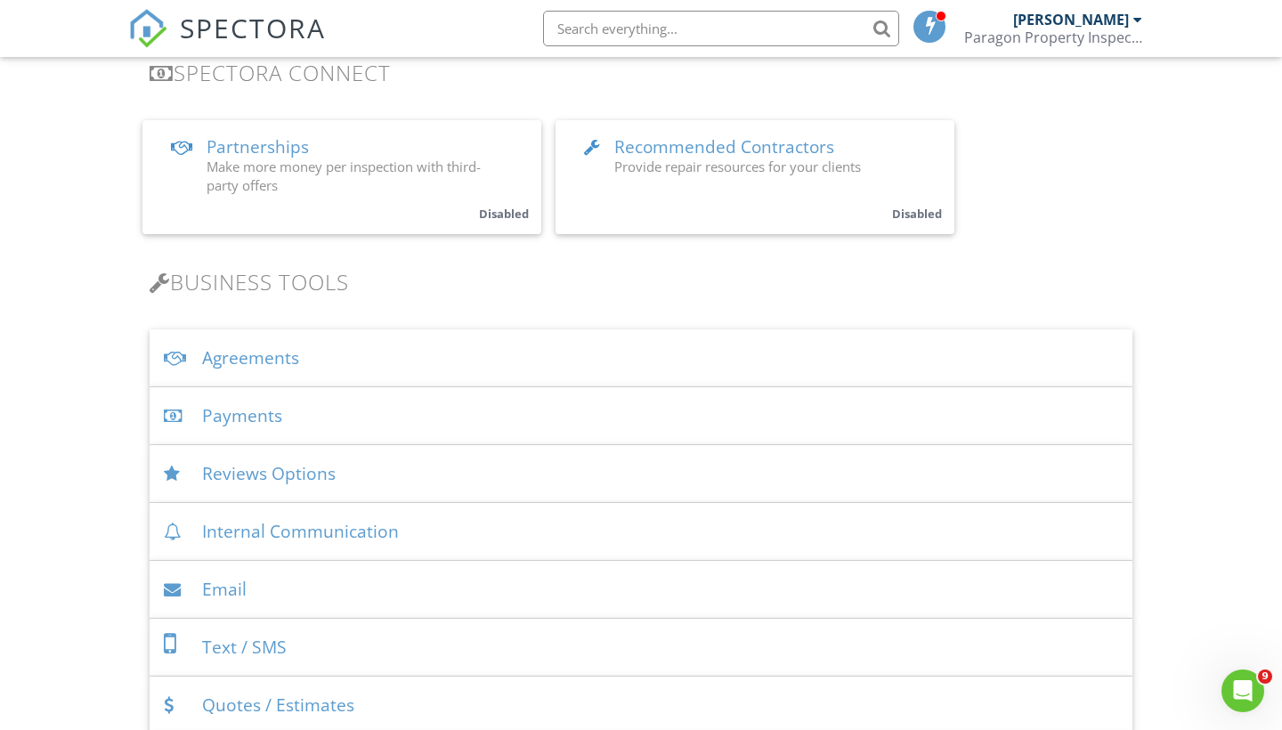
scroll to position [385, 0]
click at [321, 419] on div "Payments" at bounding box center [641, 418] width 983 height 58
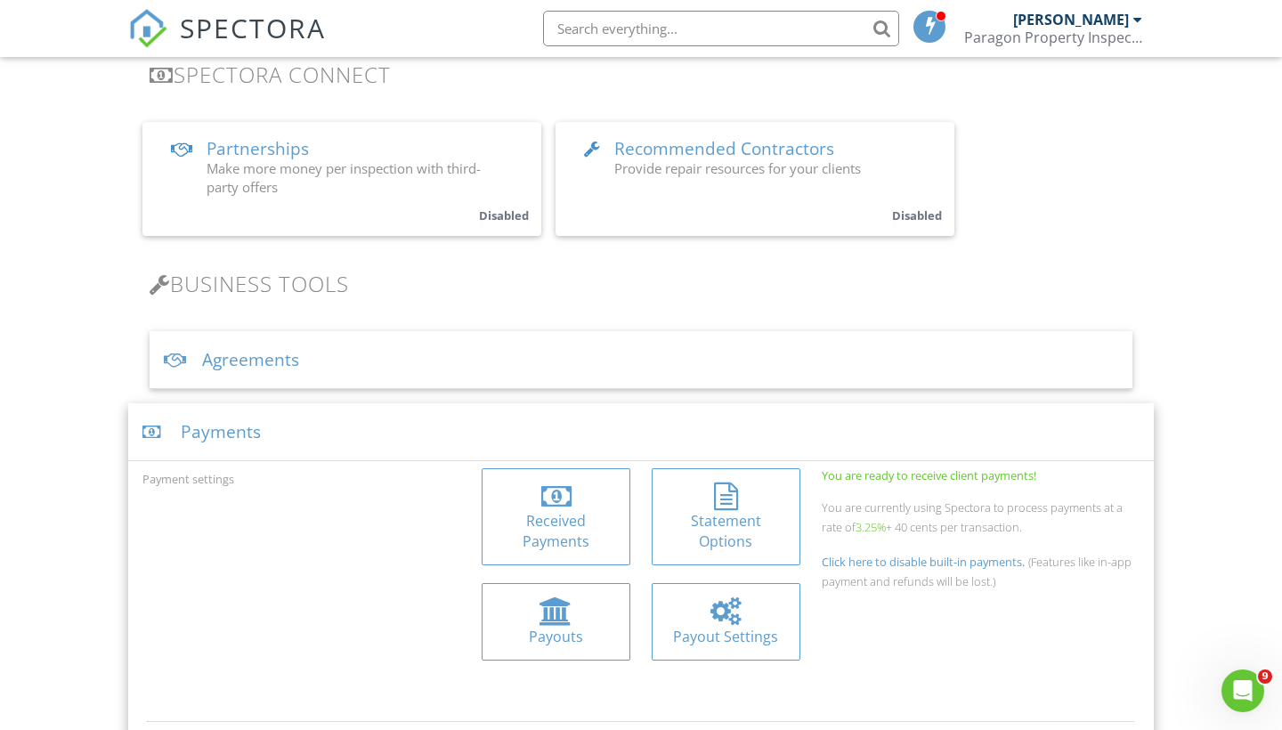
click at [724, 500] on div at bounding box center [726, 496] width 24 height 28
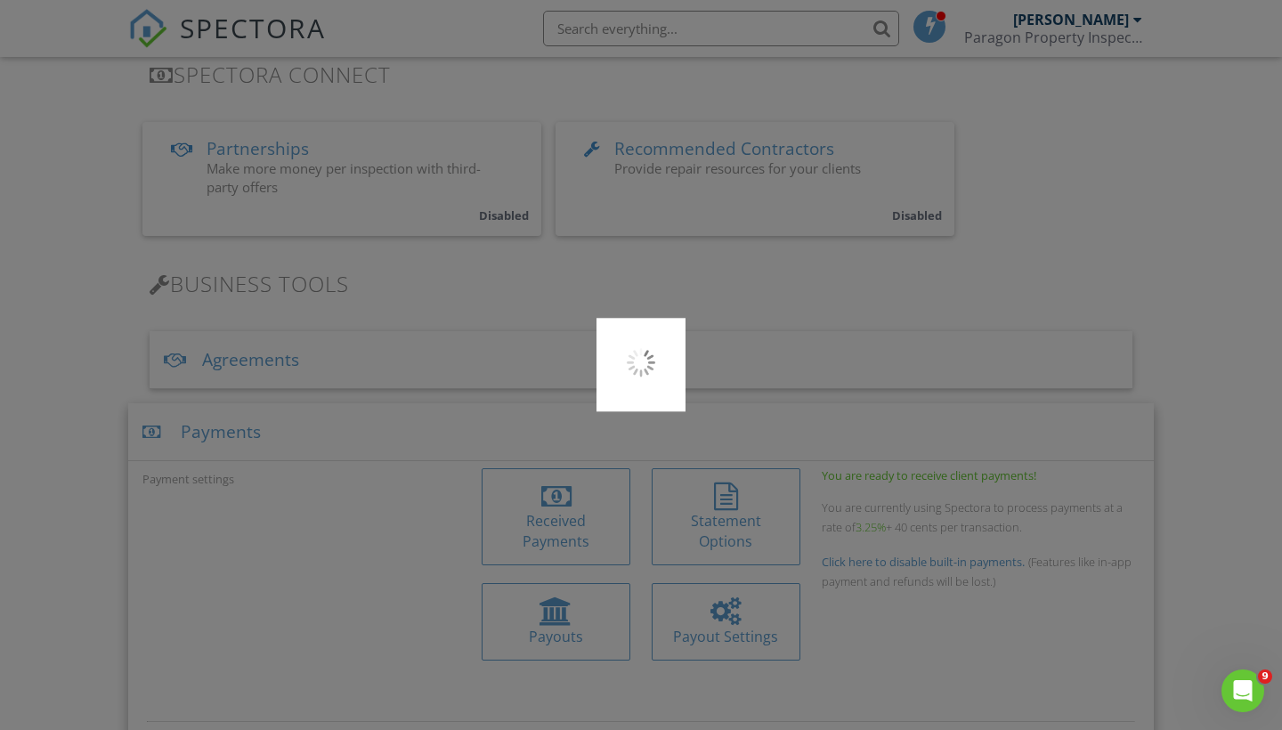
type input "PARAGON PR"
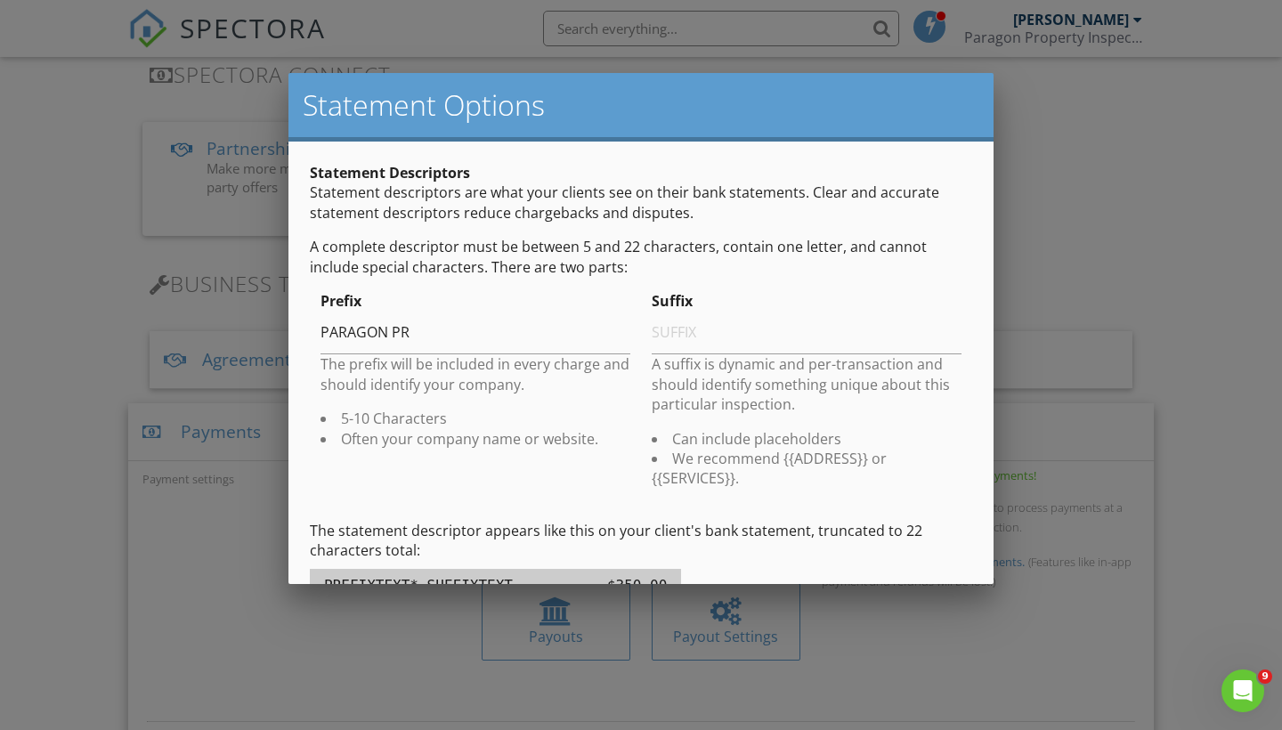
click at [97, 280] on div at bounding box center [641, 367] width 1282 height 912
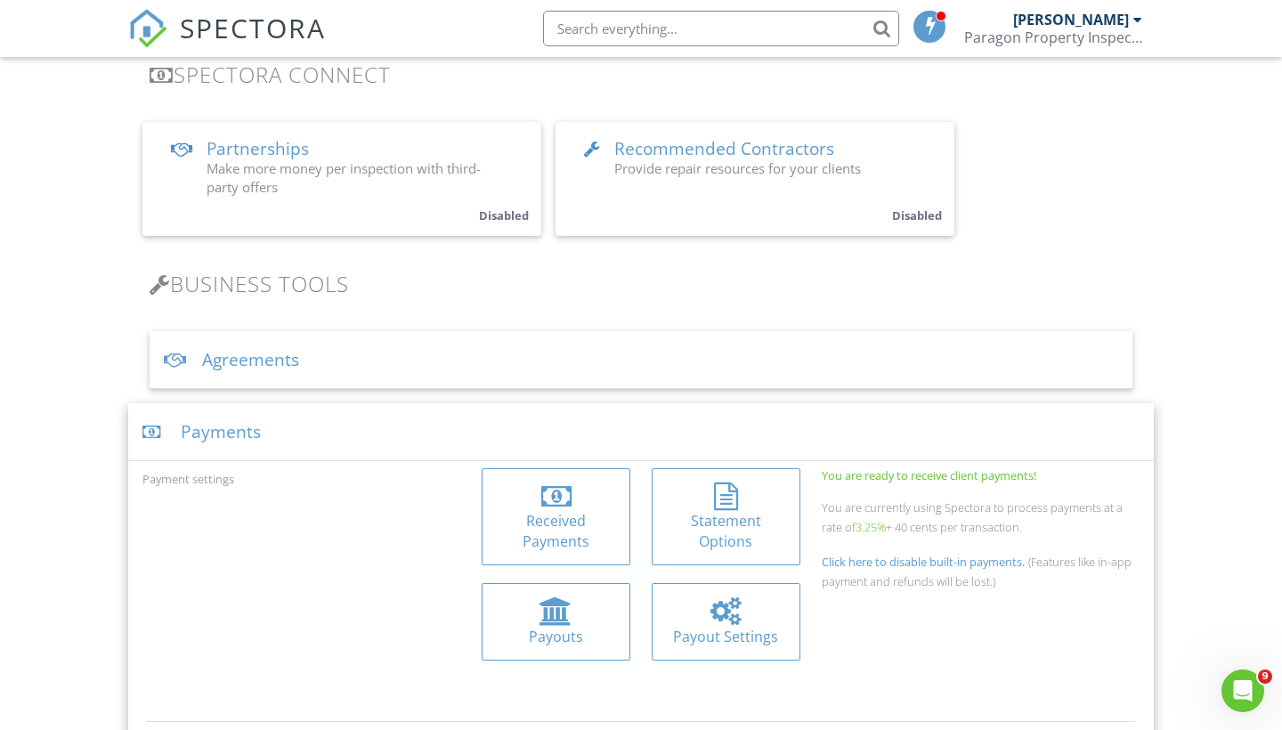
click at [549, 611] on div at bounding box center [555, 611] width 33 height 28
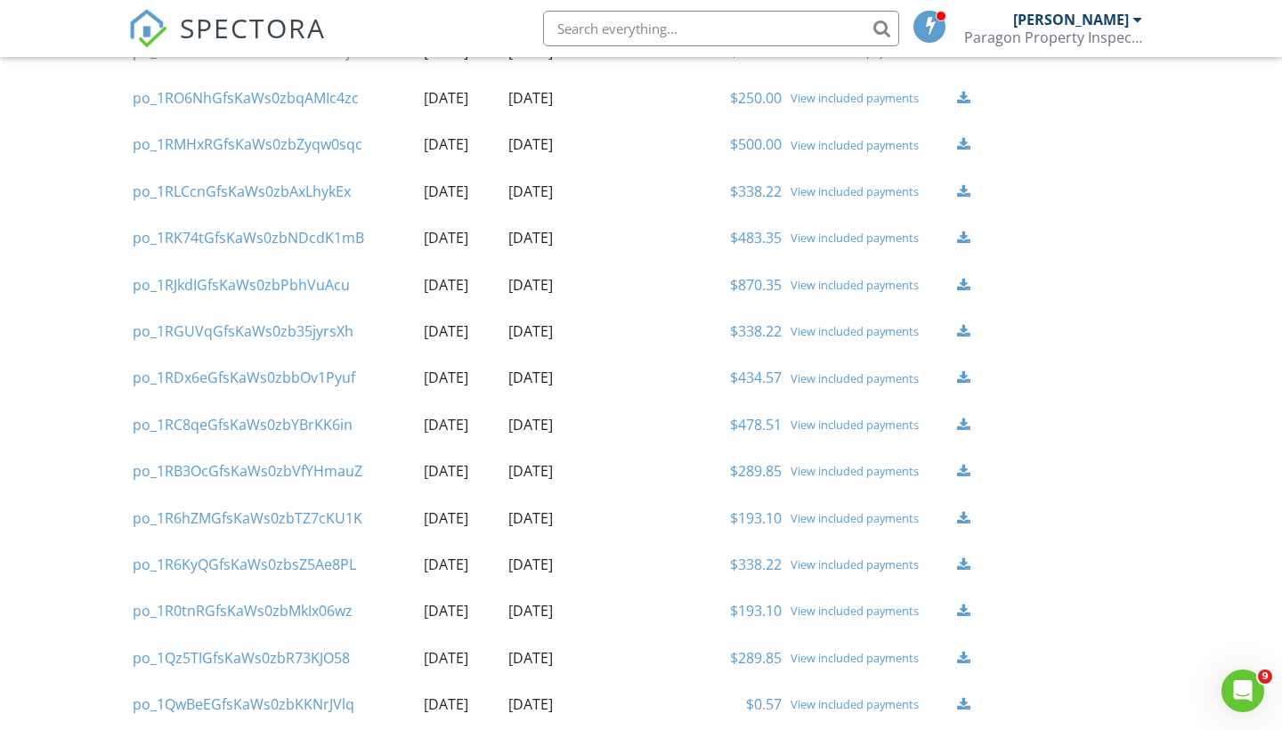
scroll to position [912, 0]
